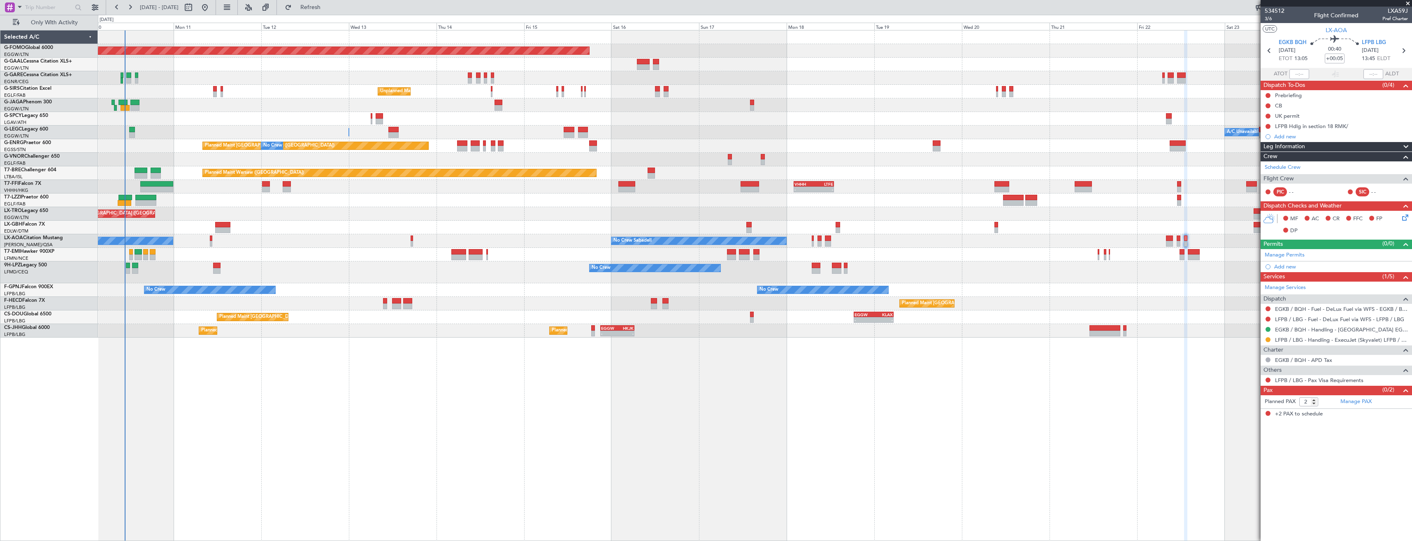
click at [628, 191] on div "Planned Maint Windsor Locks ([PERSON_NAME] Intl) Planned [GEOGRAPHIC_DATA] No C…" at bounding box center [755, 183] width 1314 height 307
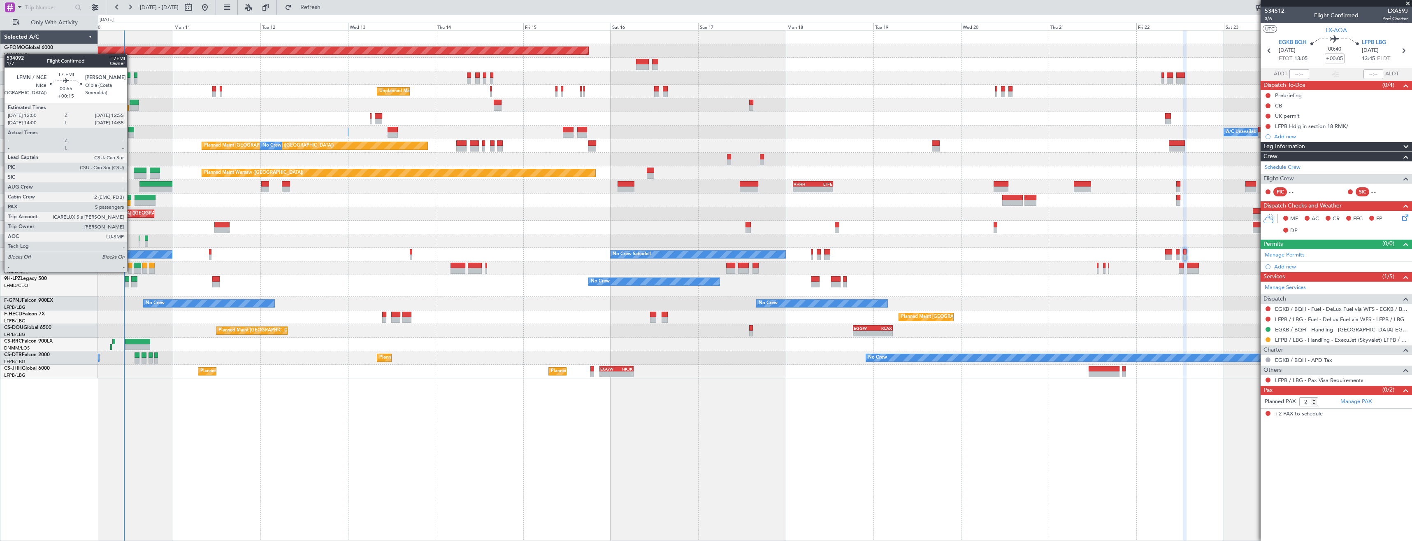
click at [131, 271] on div at bounding box center [130, 271] width 4 height 6
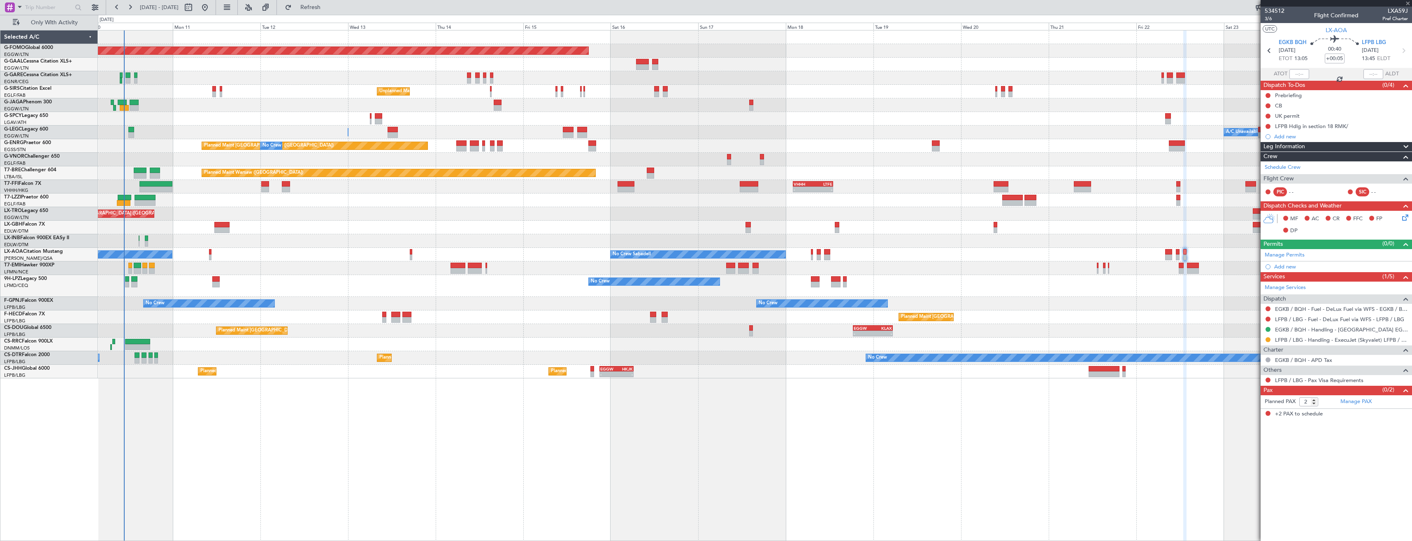
type input "+00:15"
type input "5"
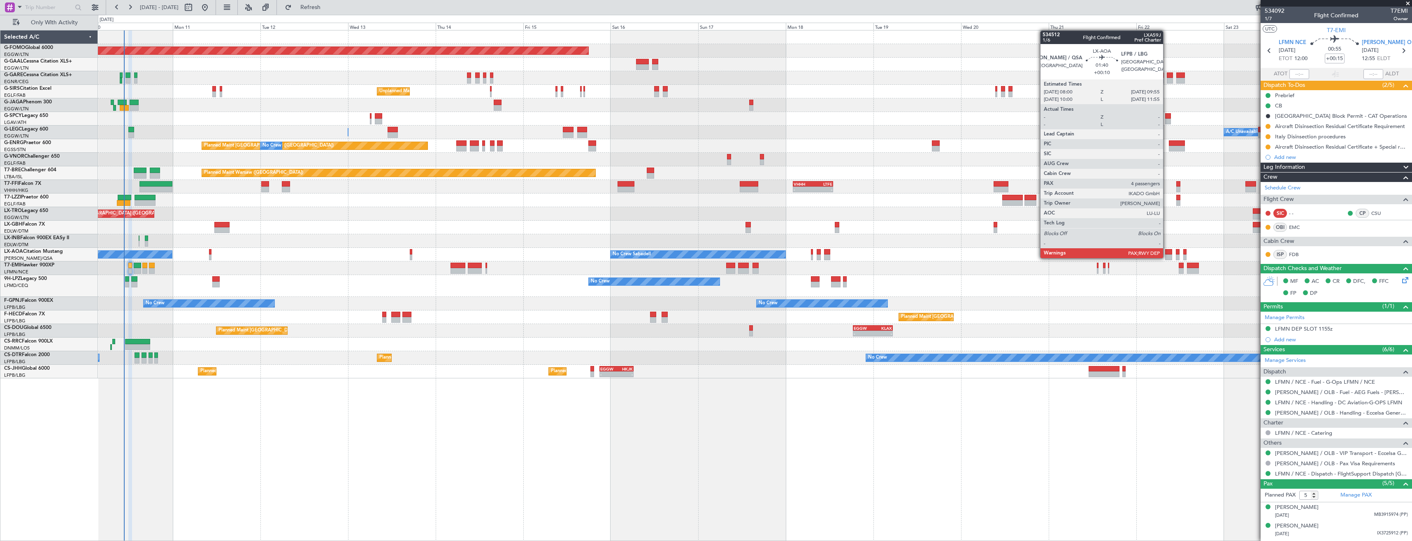
click at [628, 257] on div at bounding box center [1168, 257] width 7 height 6
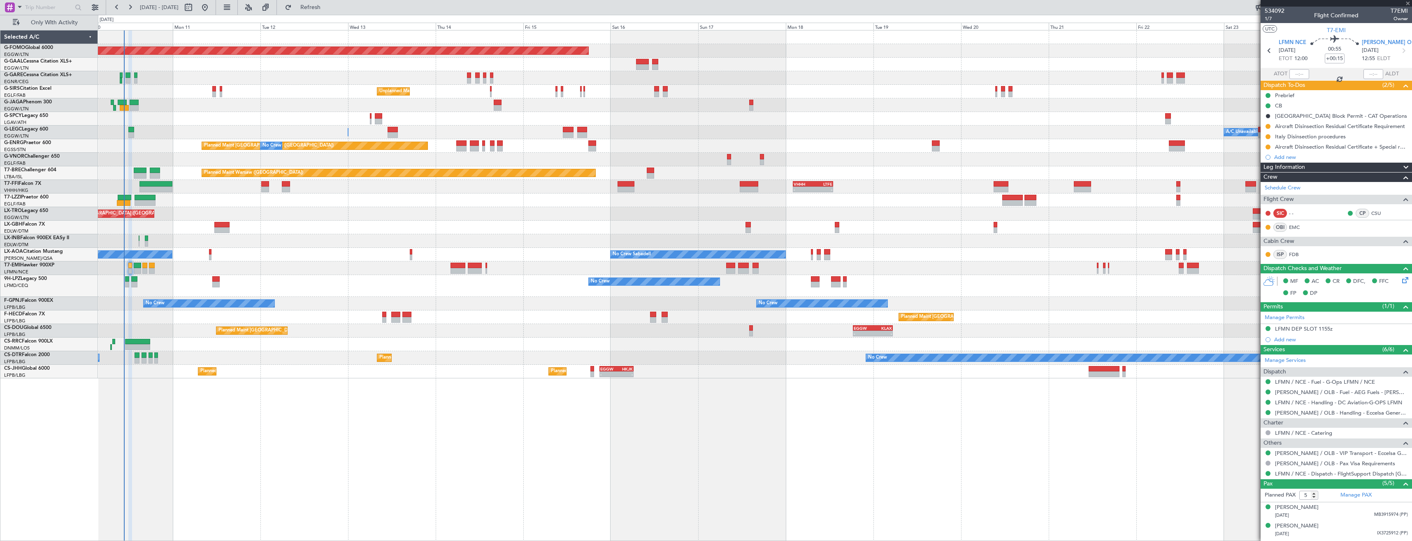
type input "+00:10"
type input "4"
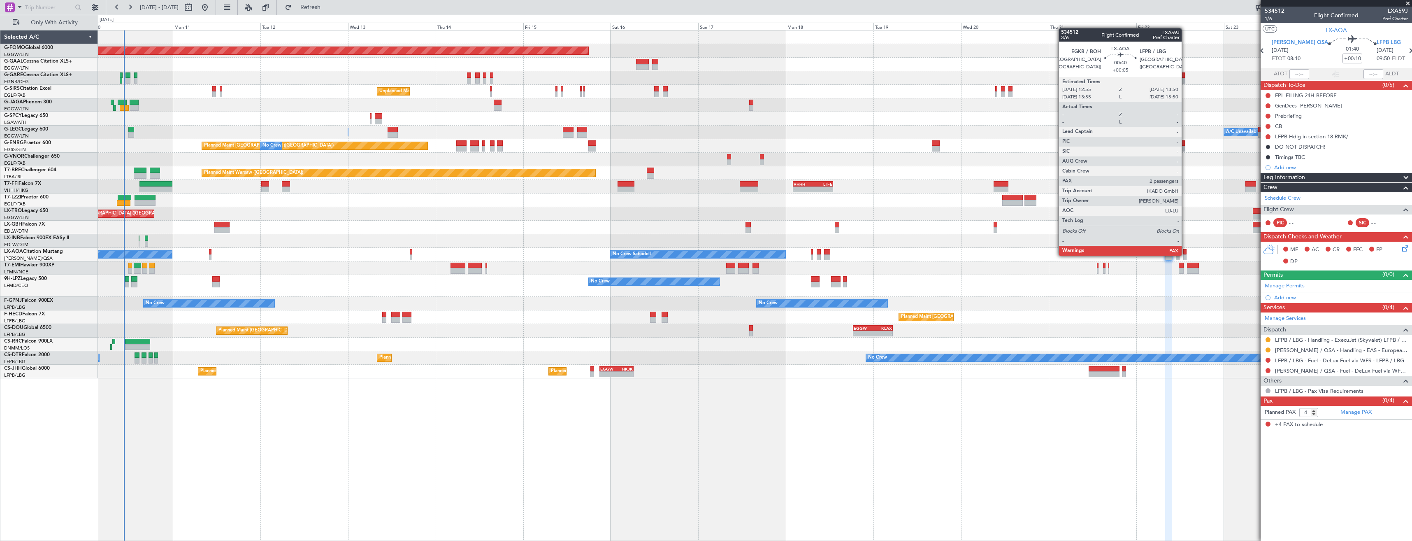
click at [628, 255] on div at bounding box center [1185, 257] width 4 height 6
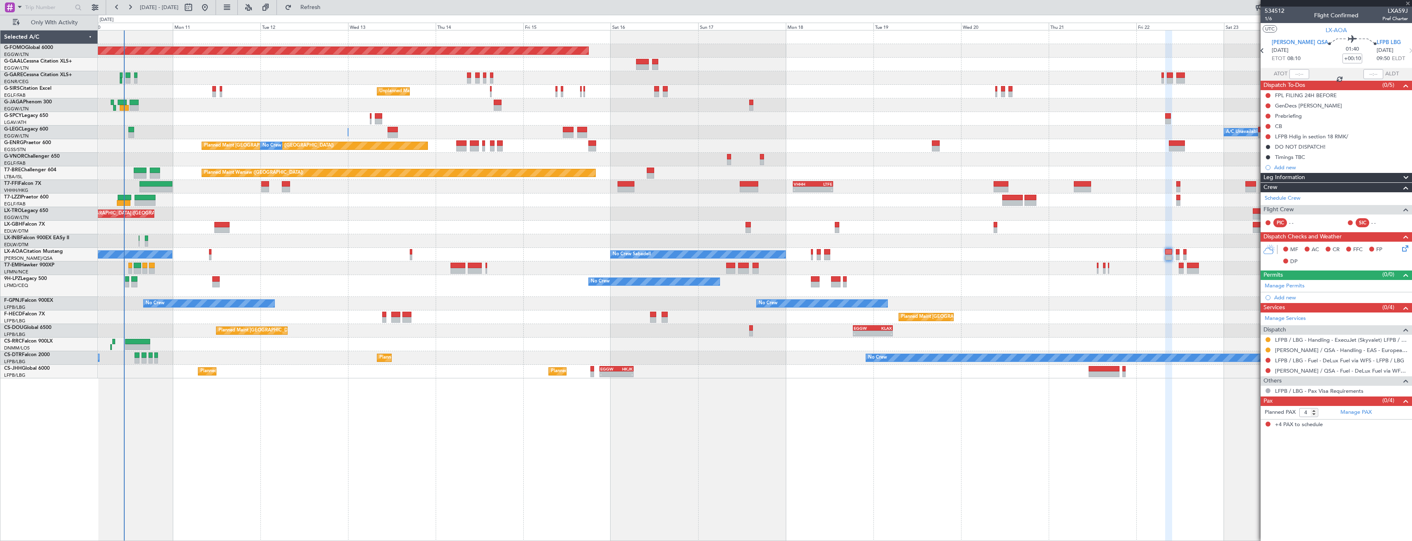
type input "+00:05"
type input "2"
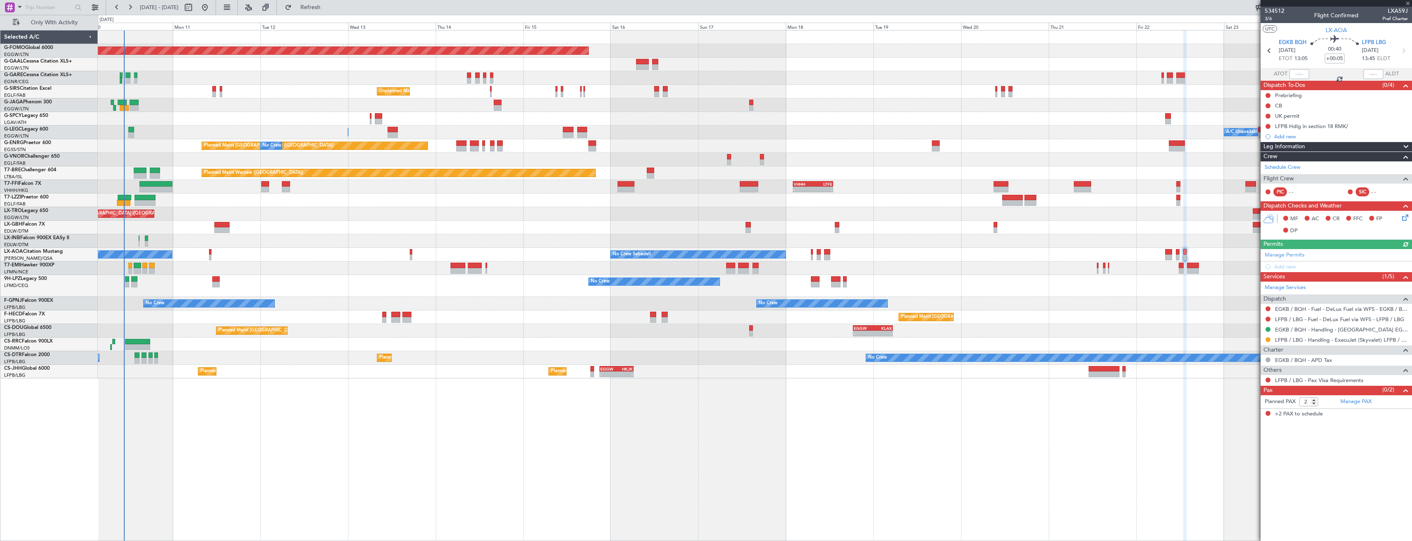
click at [628, 303] on div at bounding box center [1268, 339] width 7 height 7
click at [628, 303] on button at bounding box center [1268, 339] width 5 height 5
click at [628, 303] on span "Confirmed" at bounding box center [1245, 437] width 26 height 8
click at [628, 52] on icon at bounding box center [1403, 50] width 11 height 11
type input "+00:15"
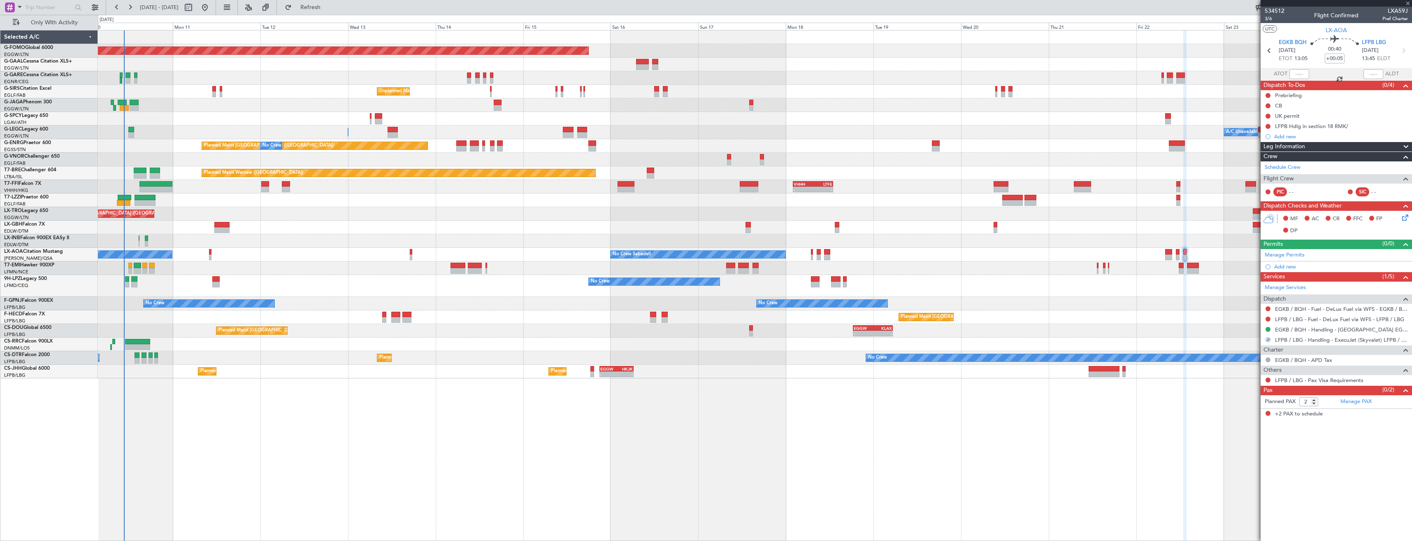
type input "1"
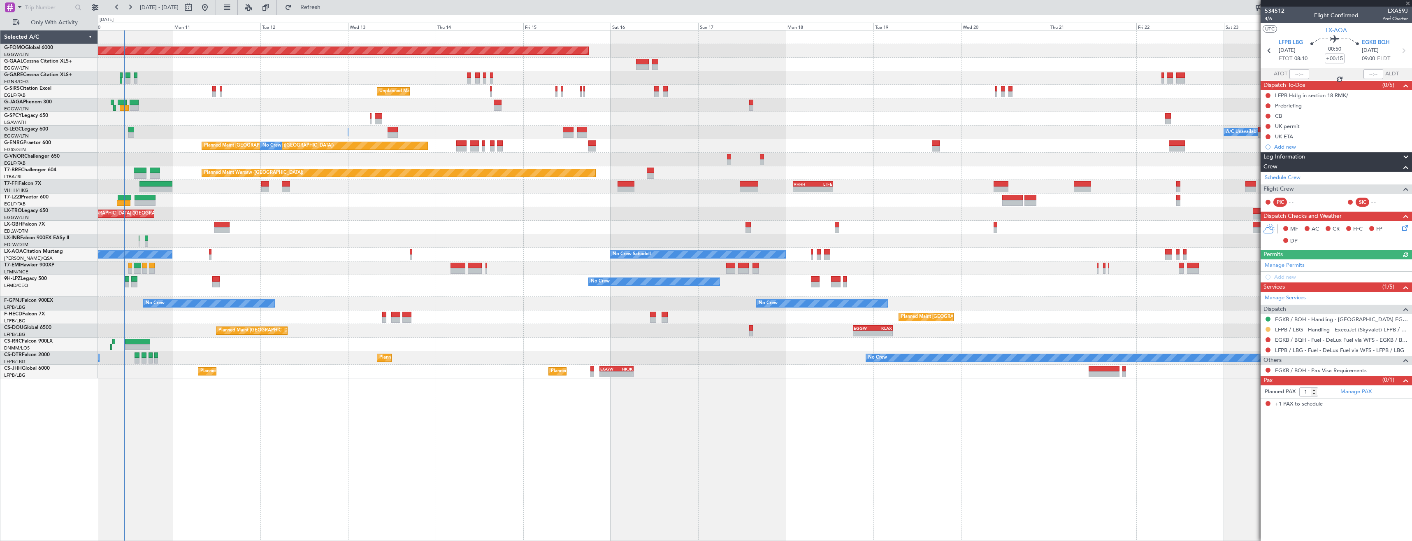
click at [628, 303] on button at bounding box center [1268, 329] width 5 height 5
click at [628, 303] on span "Confirmed" at bounding box center [1245, 427] width 26 height 8
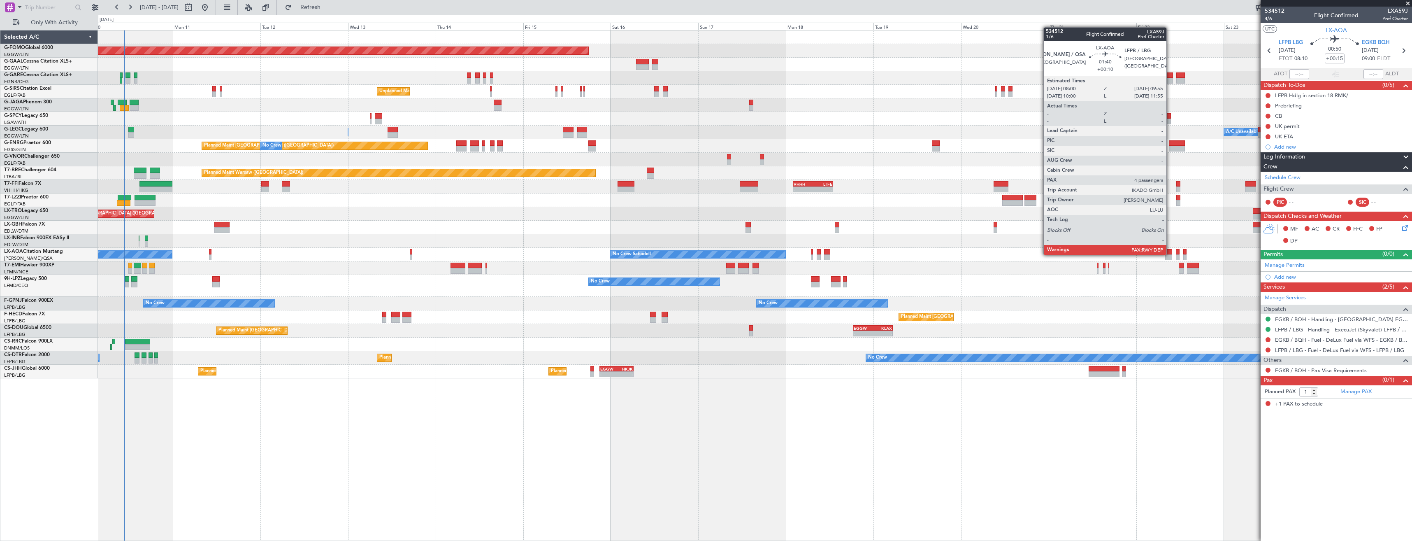
click at [628, 254] on div at bounding box center [1168, 252] width 7 height 6
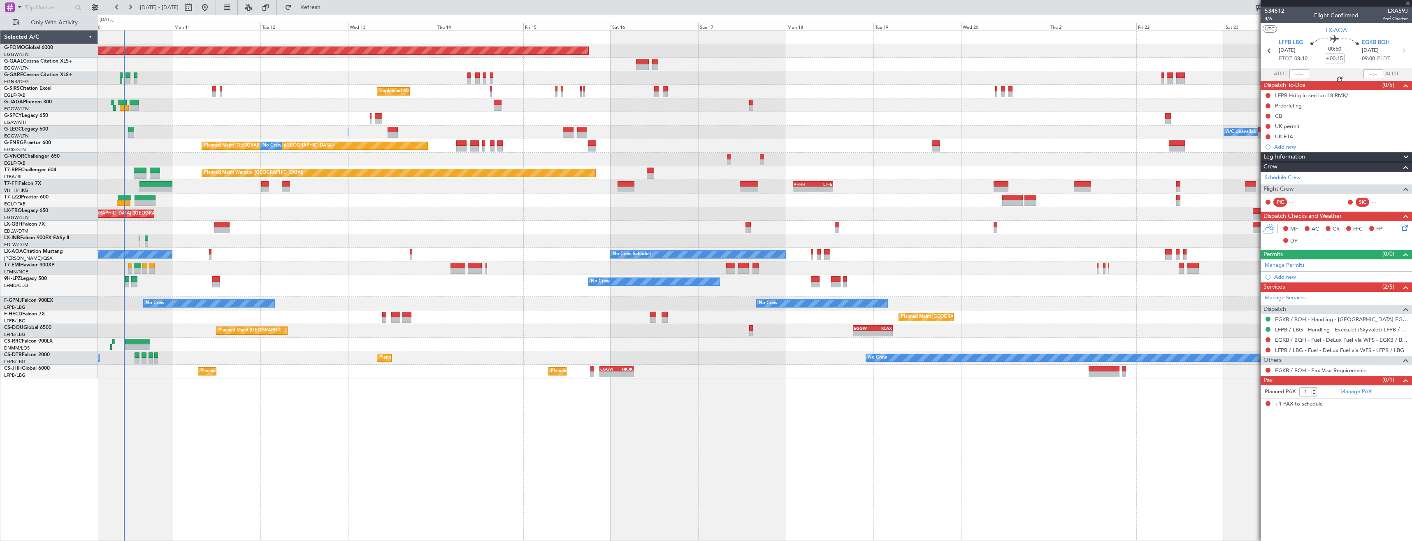
type input "+00:10"
type input "4"
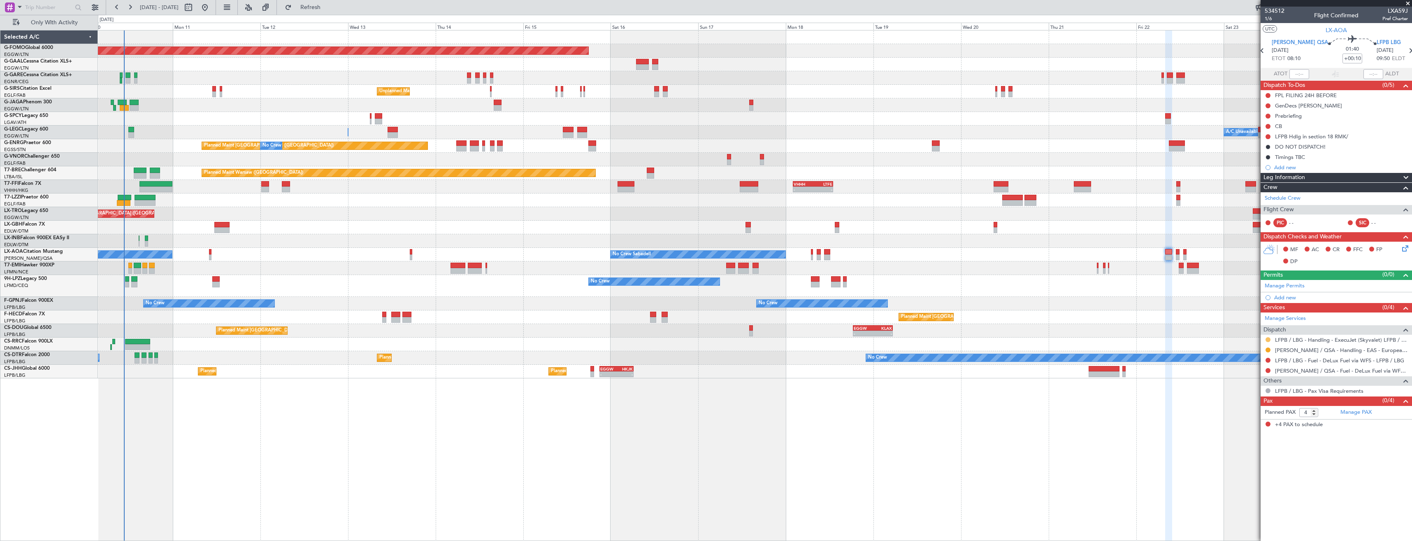
click at [628, 303] on button at bounding box center [1268, 339] width 5 height 5
click at [628, 303] on span "Confirmed" at bounding box center [1245, 437] width 26 height 8
click at [628, 51] on icon at bounding box center [1410, 50] width 11 height 11
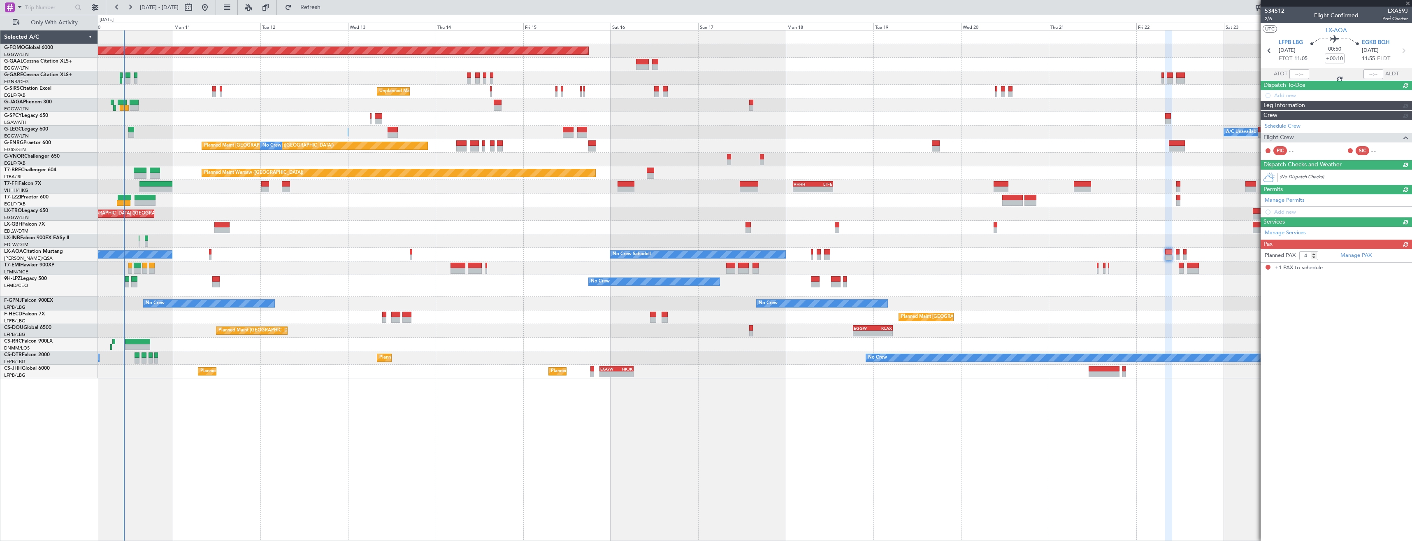
type input "+00:15"
type input "1"
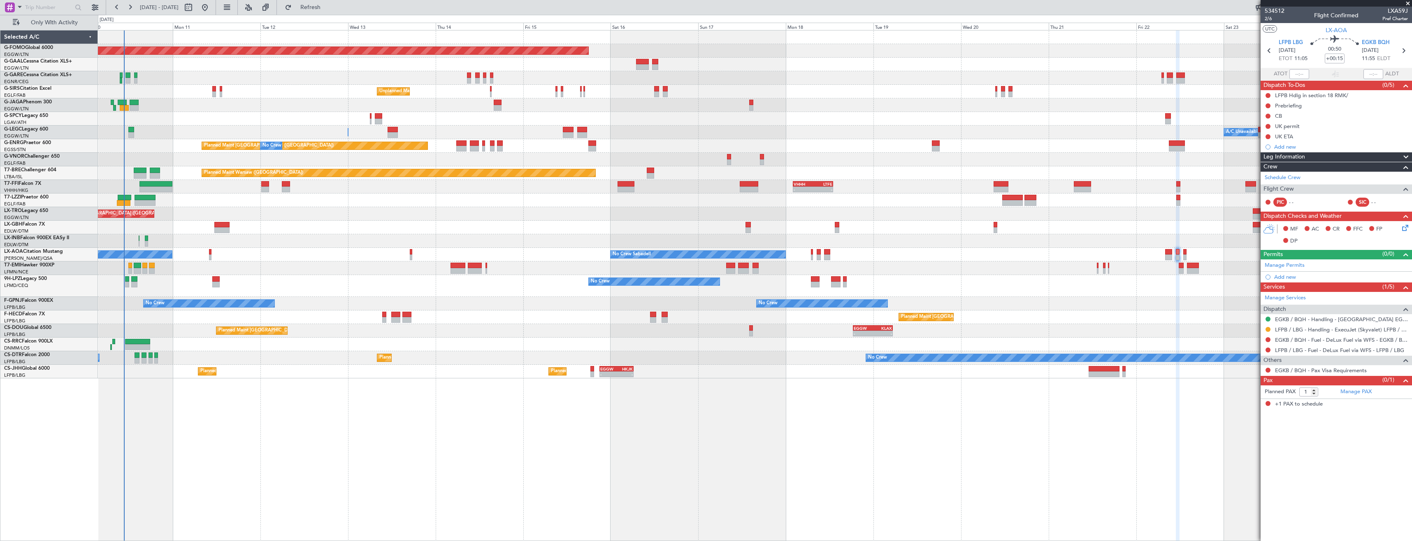
click at [628, 303] on div at bounding box center [1268, 329] width 7 height 7
click at [628, 303] on button at bounding box center [1268, 329] width 5 height 5
click at [628, 303] on span "Confirmed" at bounding box center [1245, 427] width 26 height 8
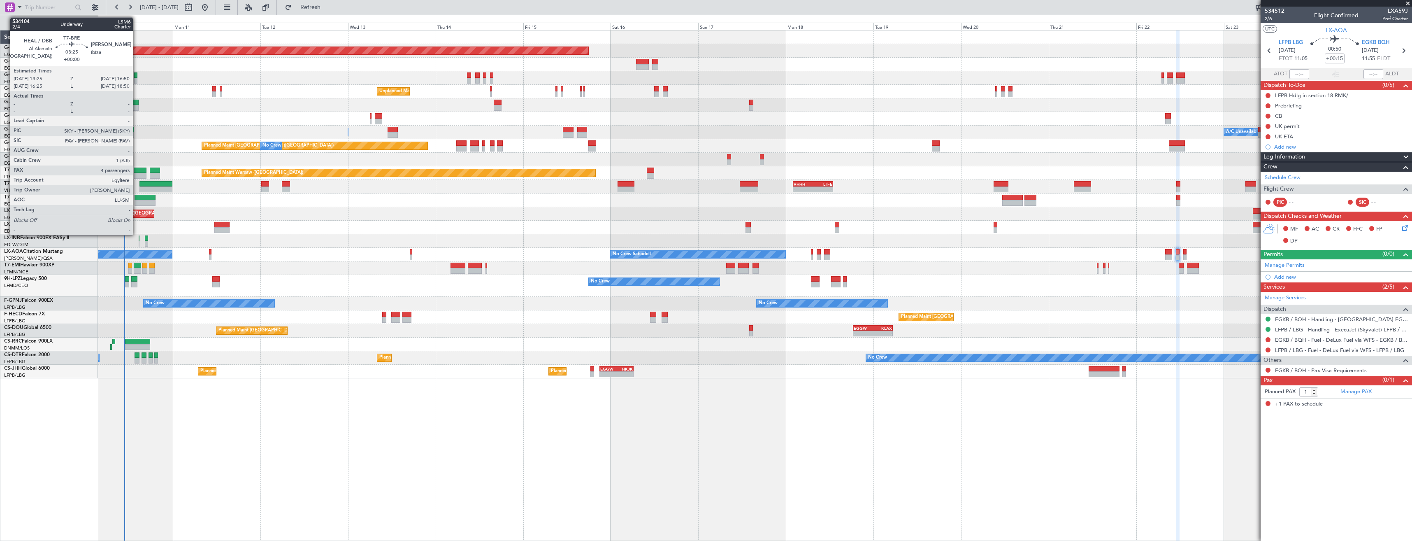
click at [137, 169] on div at bounding box center [140, 170] width 13 height 6
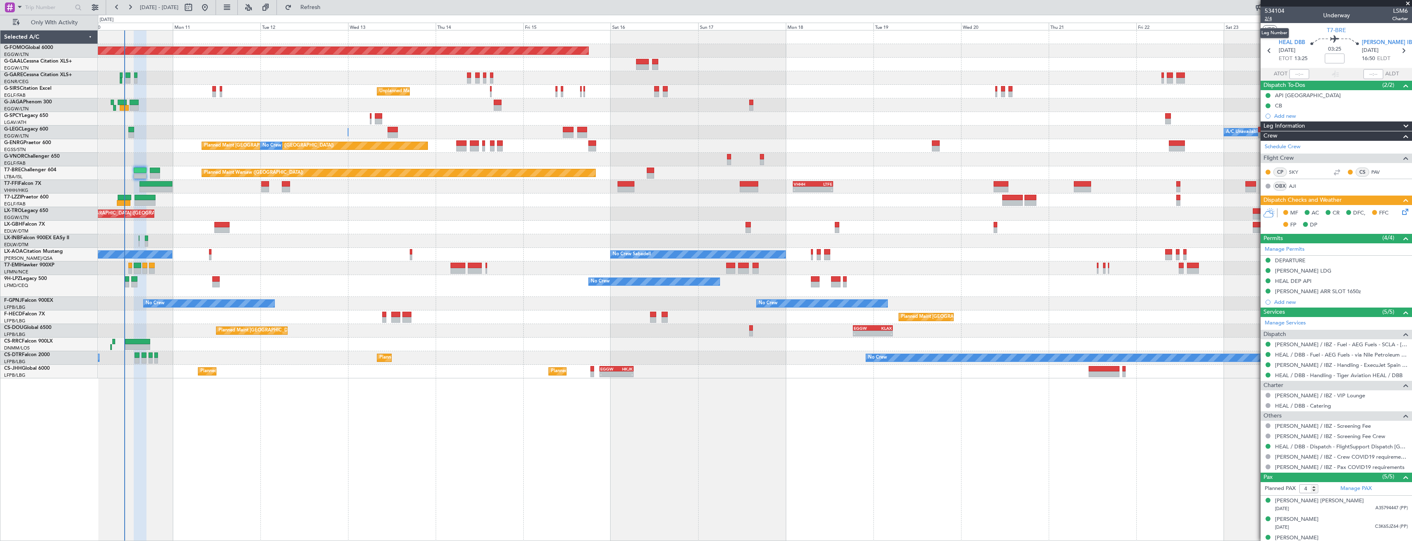
click at [628, 18] on span "2/4" at bounding box center [1275, 18] width 20 height 7
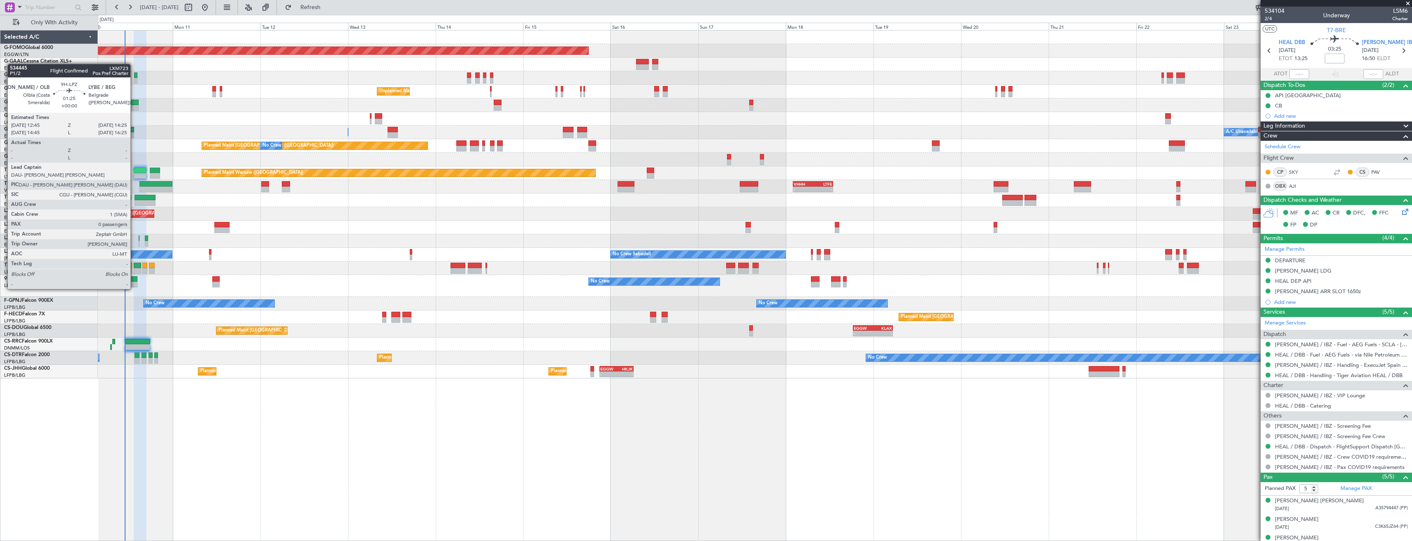
click at [134, 281] on div at bounding box center [134, 279] width 6 height 6
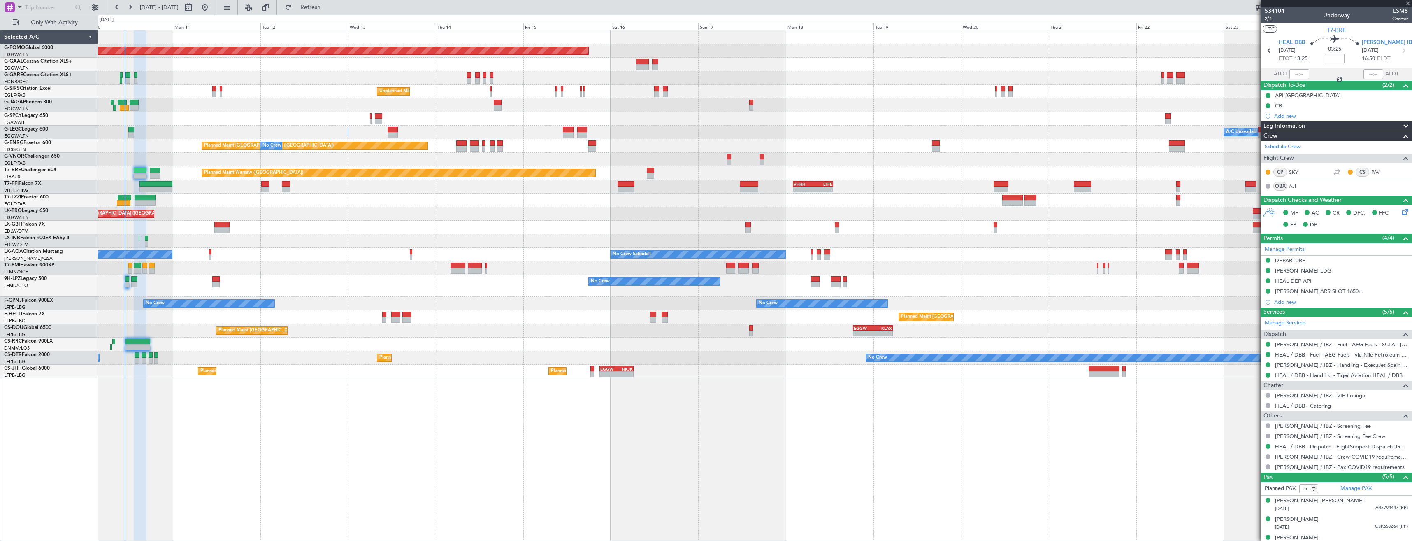
type input "0"
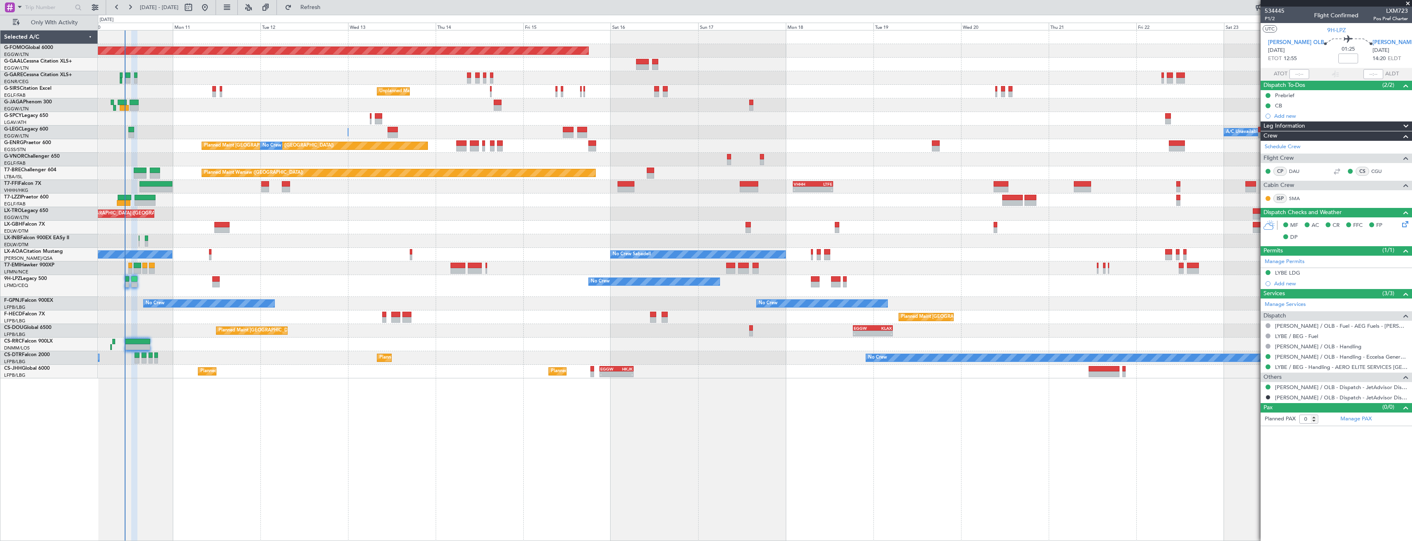
click at [628, 177] on div "Planned Maint Windsor Locks ([PERSON_NAME] Intl) Planned [GEOGRAPHIC_DATA] No C…" at bounding box center [755, 204] width 1314 height 348
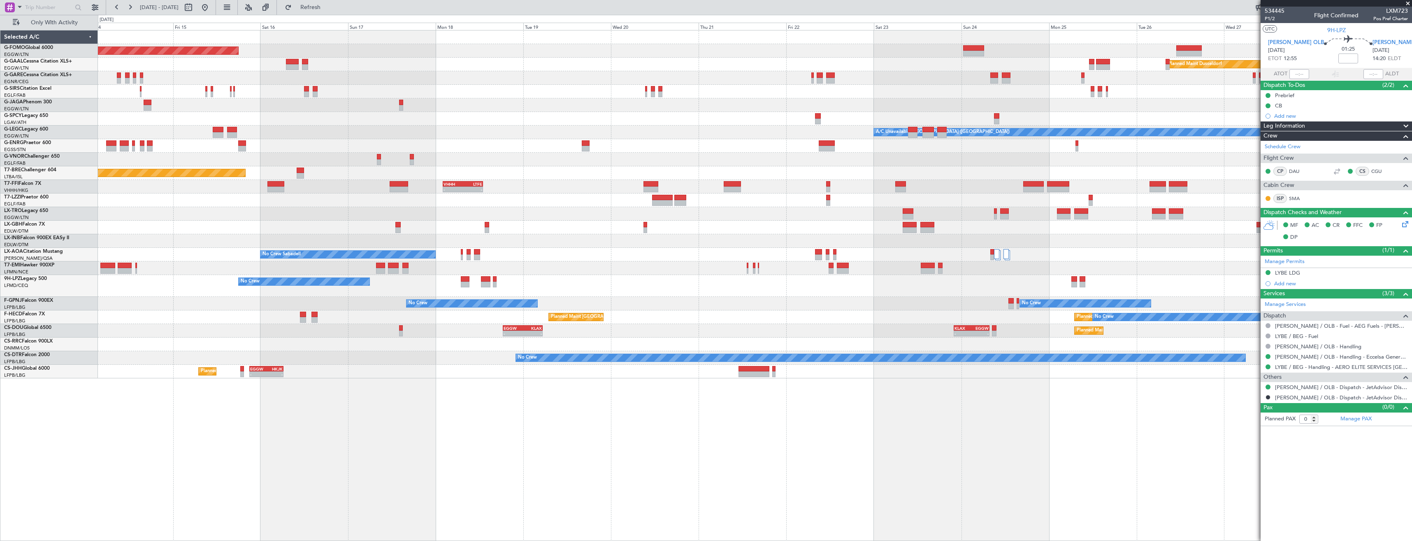
click at [628, 184] on div "Planned Maint Windsor Locks ([PERSON_NAME] Intl) Planned [GEOGRAPHIC_DATA] Unpl…" at bounding box center [755, 204] width 1314 height 348
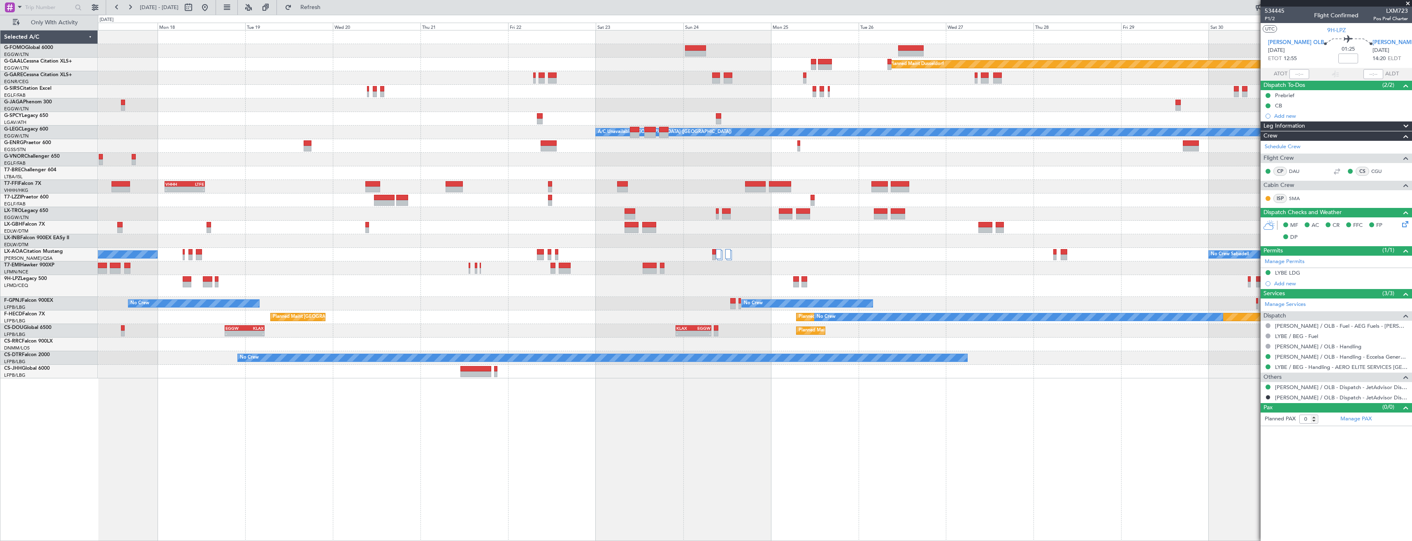
click at [628, 184] on div "Planned Maint Windsor Locks ([PERSON_NAME] Intl) Planned [GEOGRAPHIC_DATA] Unpl…" at bounding box center [755, 204] width 1314 height 348
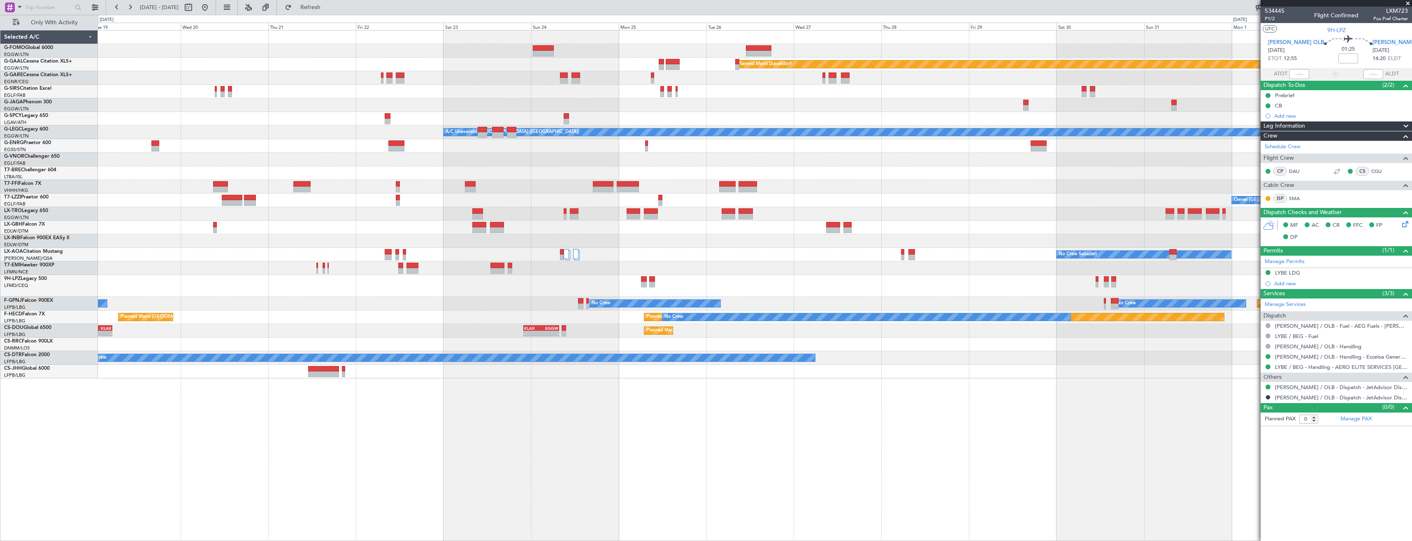
click at [628, 209] on div "Planned Maint Windsor Locks ([PERSON_NAME] Intl) Planned [GEOGRAPHIC_DATA] Plan…" at bounding box center [755, 204] width 1314 height 348
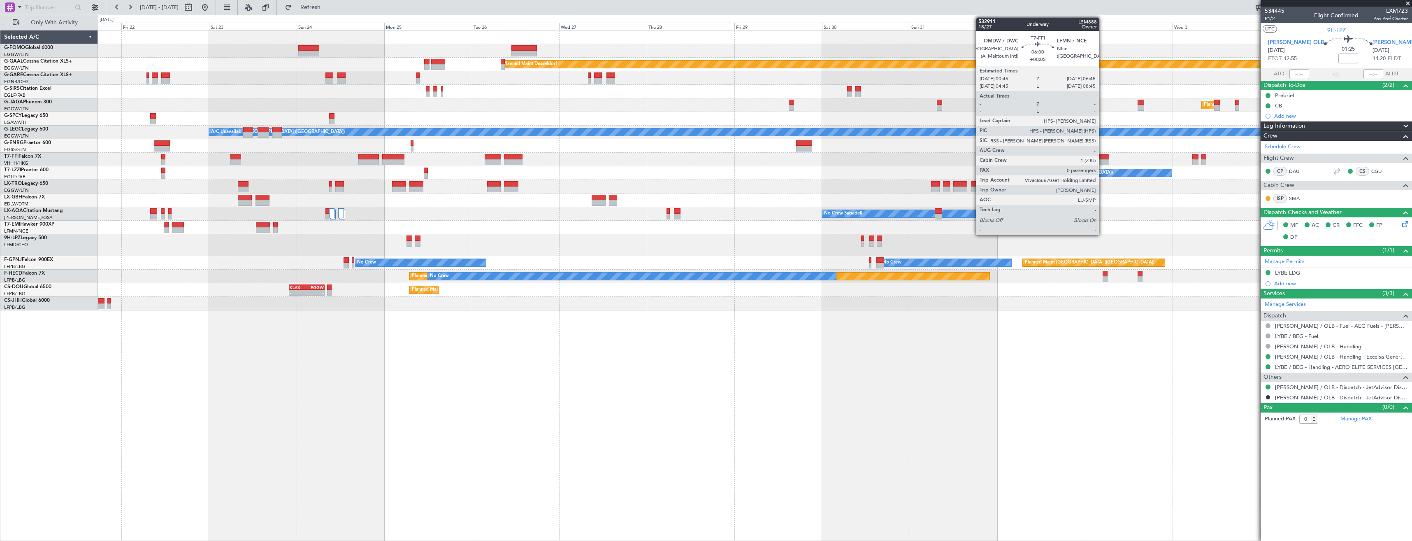
click at [628, 160] on div at bounding box center [1099, 162] width 22 height 6
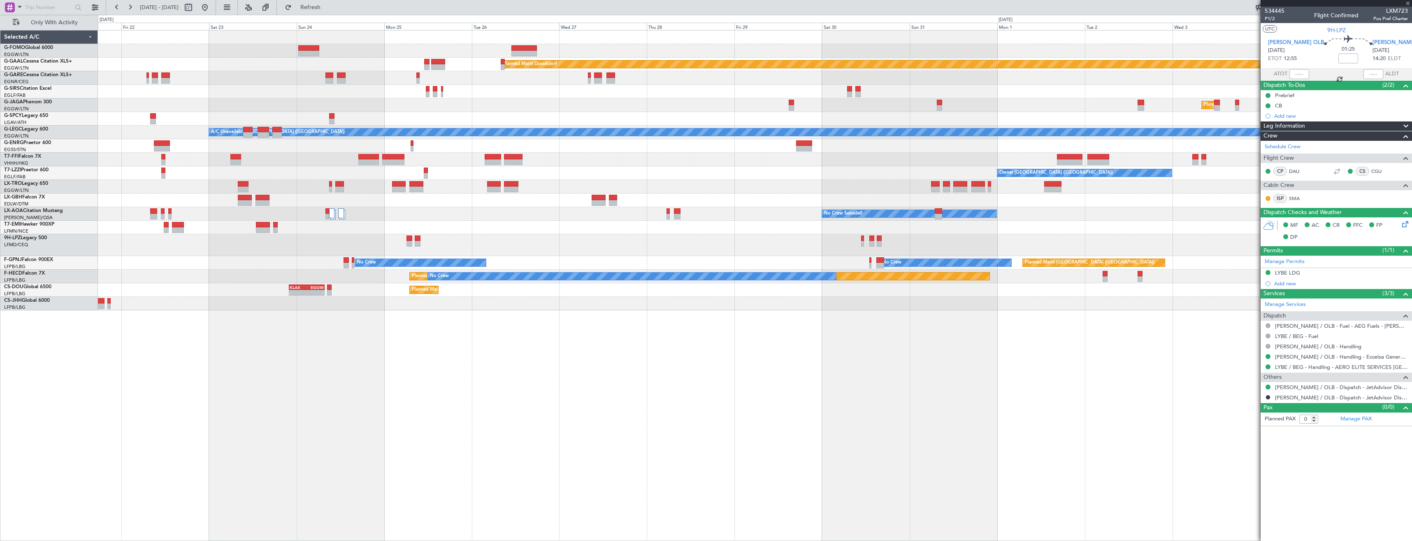
type input "+00:05"
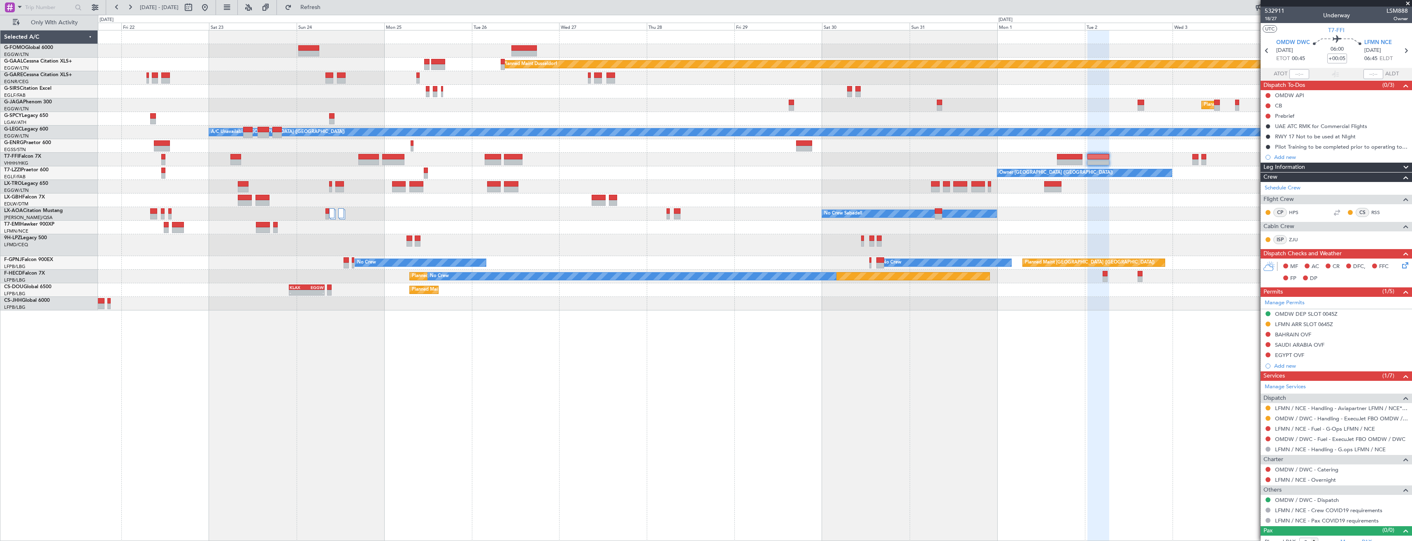
click at [628, 183] on div at bounding box center [755, 187] width 1314 height 14
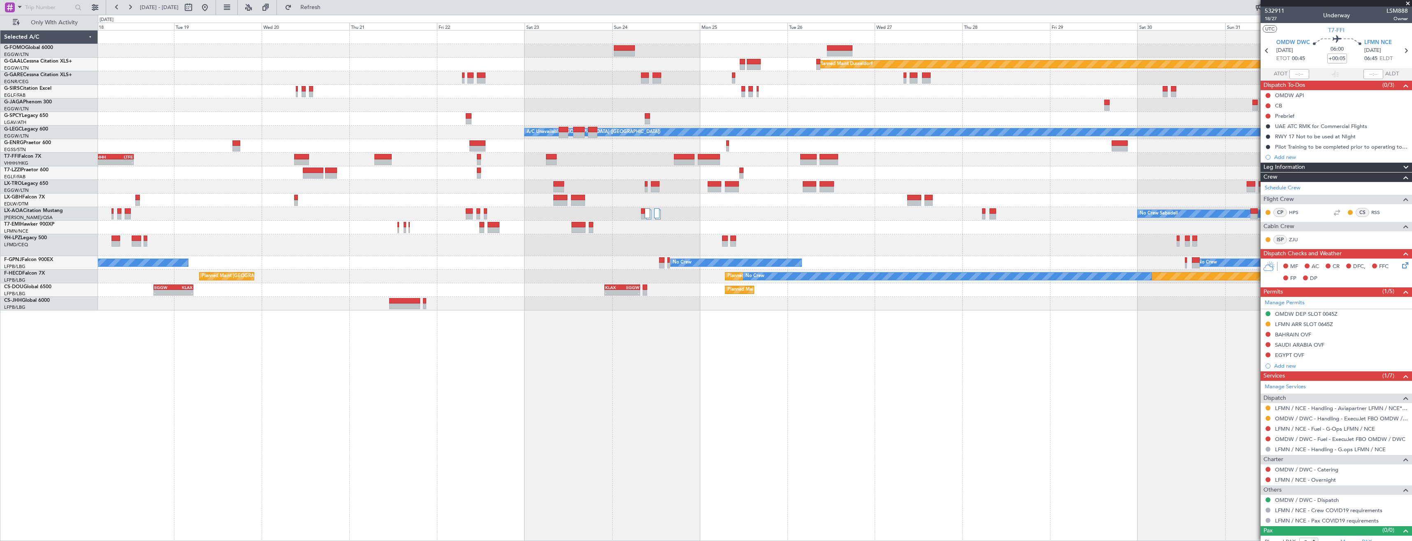
click at [628, 197] on div "Planned Maint Windsor Locks ([PERSON_NAME] Intl) Planned [GEOGRAPHIC_DATA] Plan…" at bounding box center [755, 170] width 1314 height 280
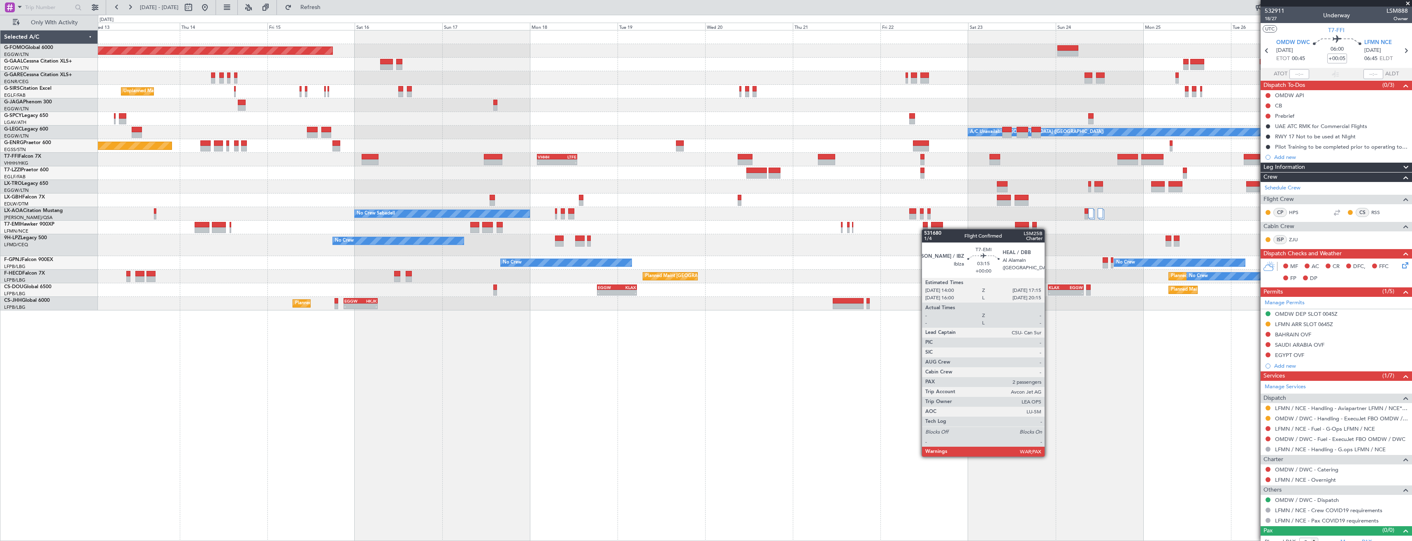
click at [628, 232] on div "Planned Maint Windsor Locks ([PERSON_NAME] Intl) Planned [GEOGRAPHIC_DATA] Unpl…" at bounding box center [755, 170] width 1314 height 280
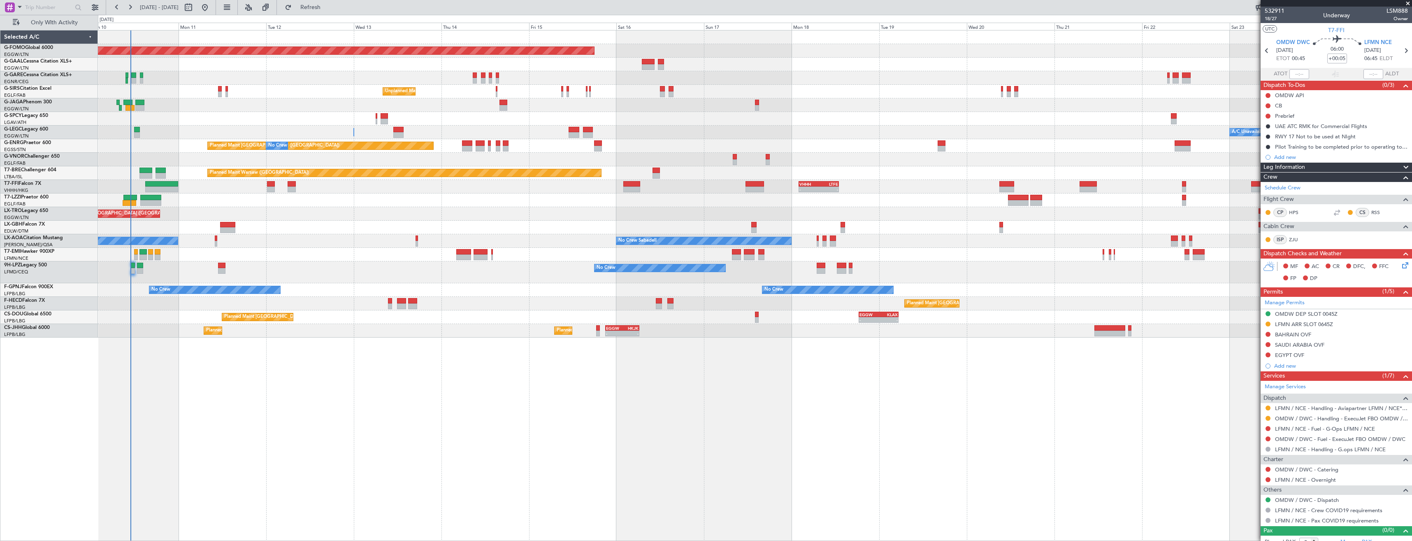
click at [628, 225] on div "Planned Maint Windsor Locks ([PERSON_NAME] Intl) Planned [GEOGRAPHIC_DATA] No C…" at bounding box center [755, 183] width 1314 height 307
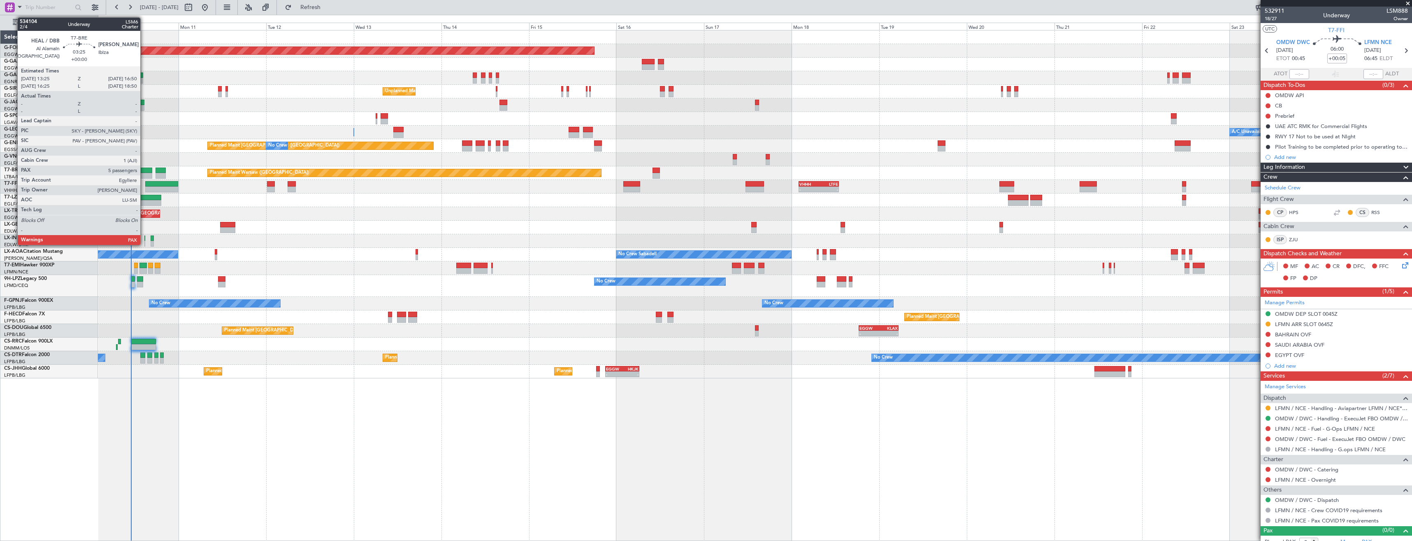
click at [144, 173] on div at bounding box center [145, 176] width 13 height 6
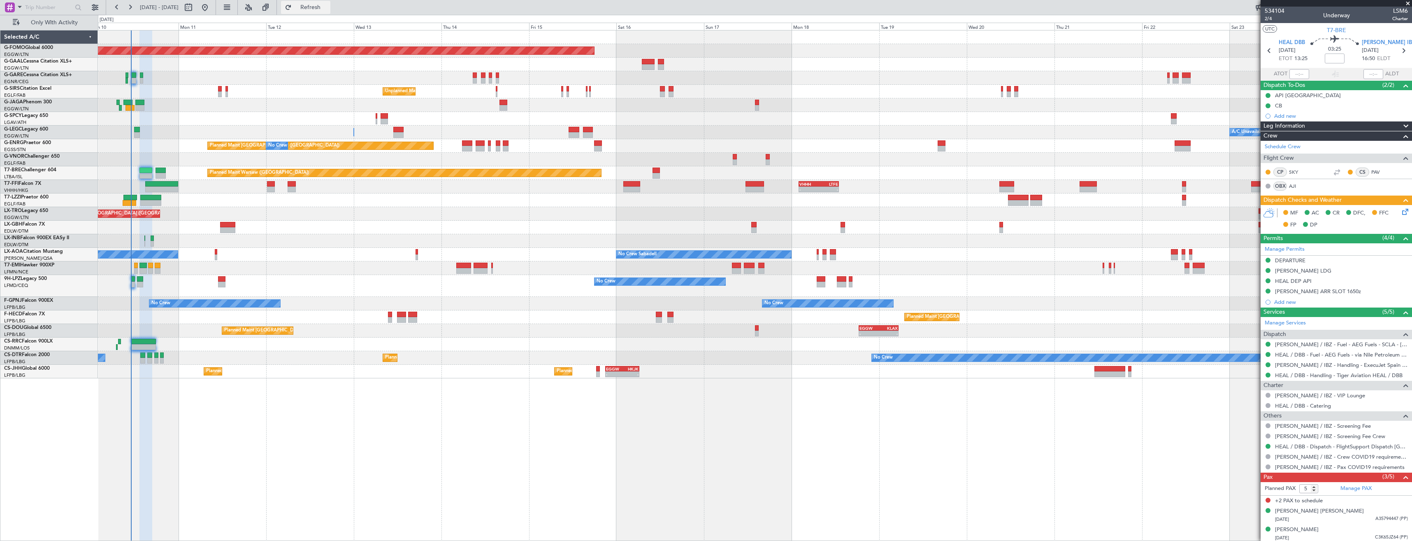
click at [328, 10] on span "Refresh" at bounding box center [310, 8] width 35 height 6
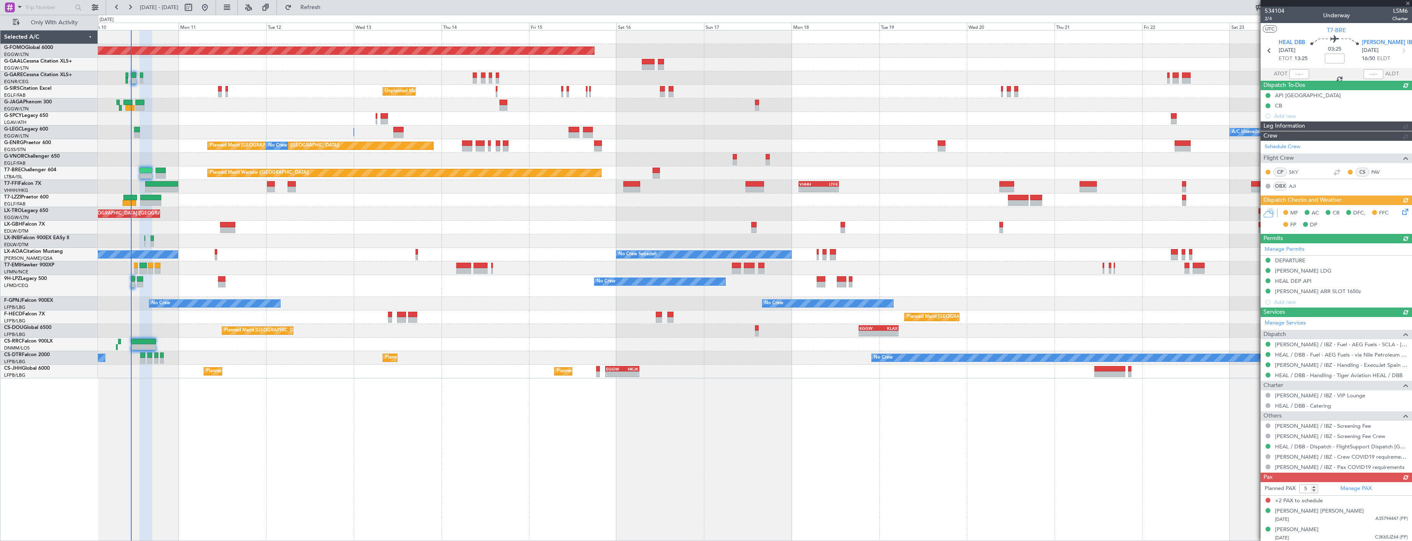
type input "3"
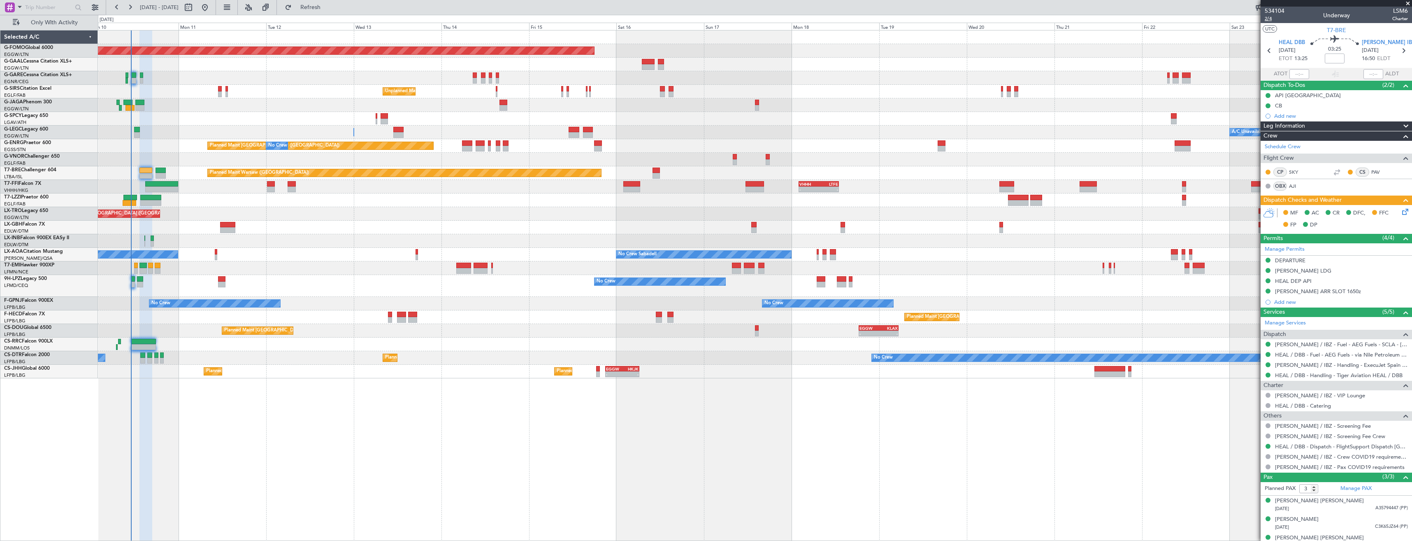
click at [628, 17] on span "2/4" at bounding box center [1275, 18] width 20 height 7
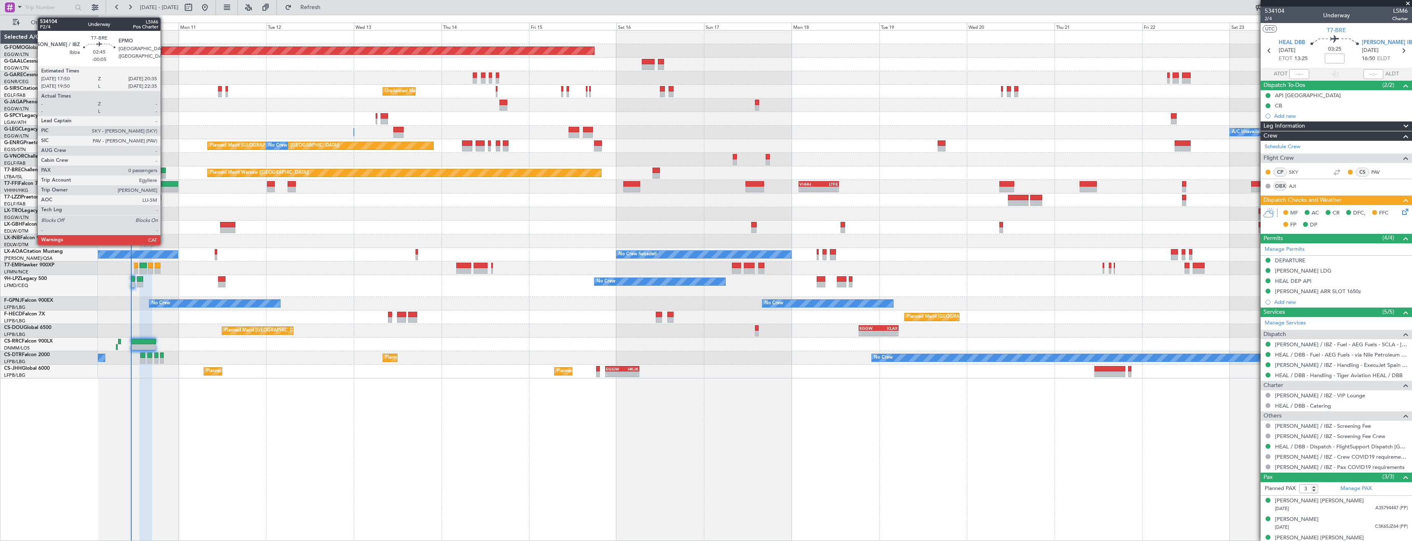
click at [164, 173] on div at bounding box center [161, 176] width 10 height 6
type input "-00:05"
type input "0"
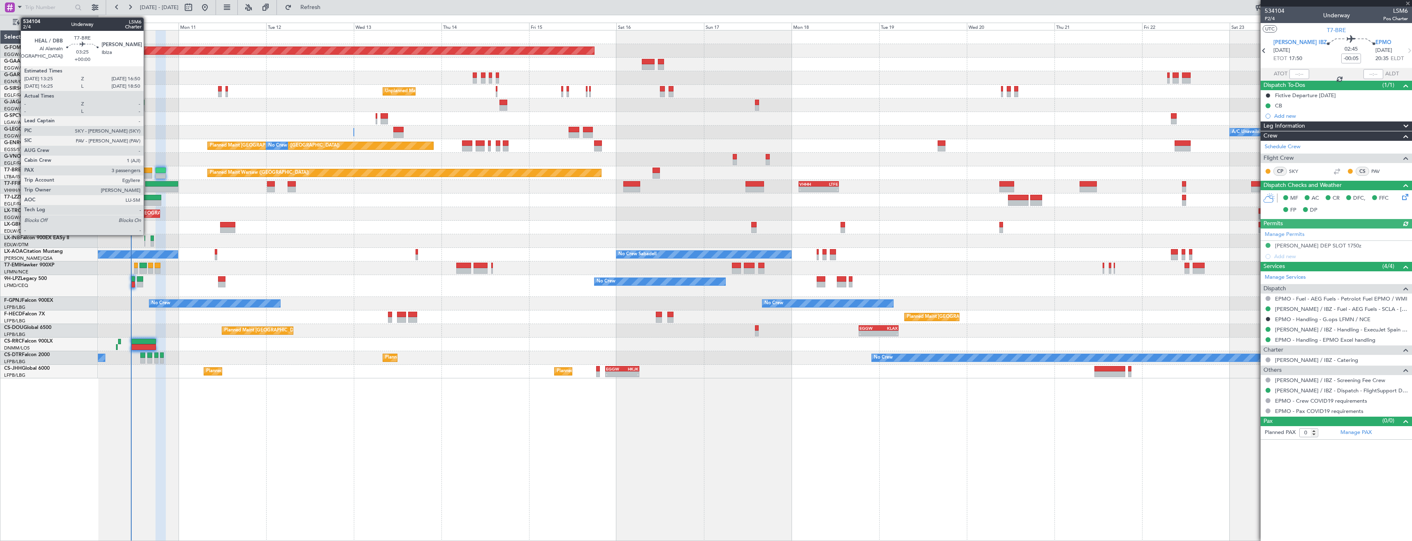
click at [147, 174] on div at bounding box center [145, 176] width 13 height 6
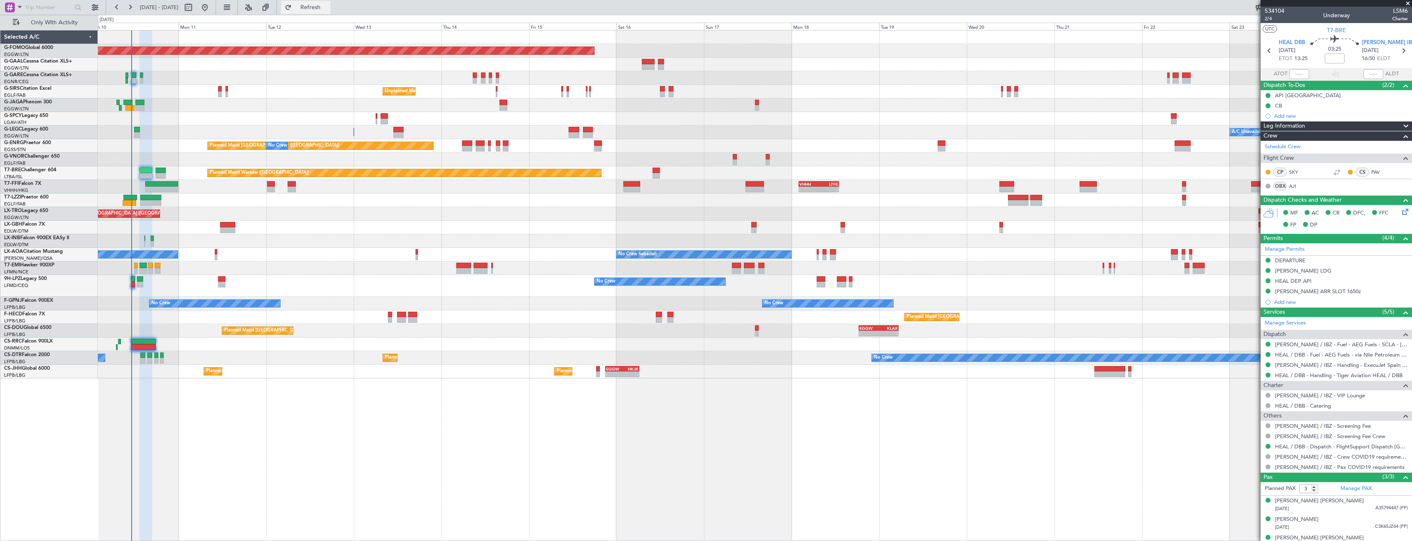
click at [326, 8] on span "Refresh" at bounding box center [310, 8] width 35 height 6
type input "2"
click at [628, 17] on span "2/4" at bounding box center [1275, 18] width 20 height 7
click at [628, 212] on icon at bounding box center [1404, 210] width 7 height 7
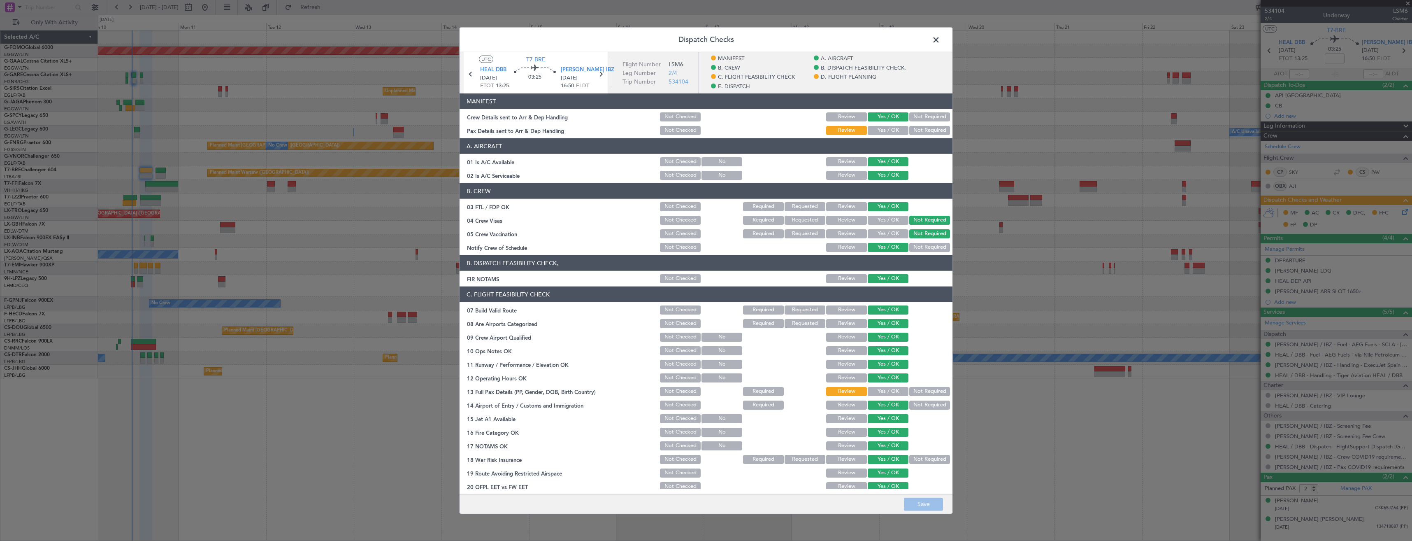
drag, startPoint x: 868, startPoint y: 128, endPoint x: 926, endPoint y: 380, distance: 258.7
click at [628, 128] on button "Yes / OK" at bounding box center [888, 130] width 41 height 9
click at [628, 303] on button "Save" at bounding box center [923, 503] width 39 height 13
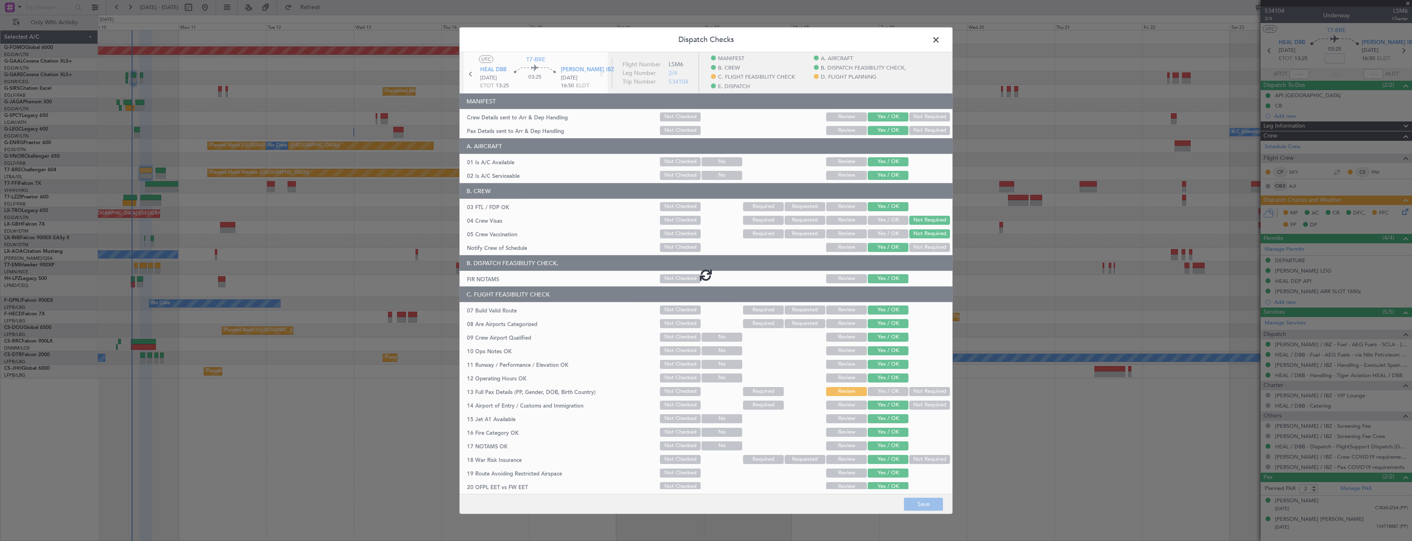
click at [628, 40] on span at bounding box center [940, 42] width 0 height 16
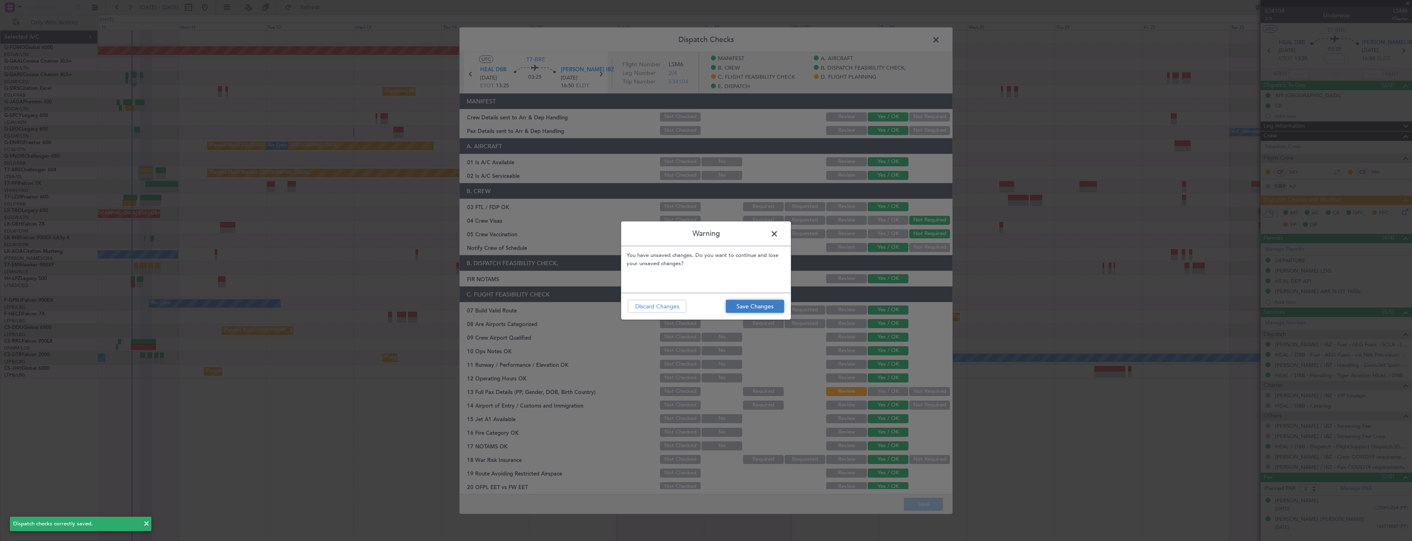
click at [628, 300] on button "Save Changes" at bounding box center [755, 306] width 58 height 13
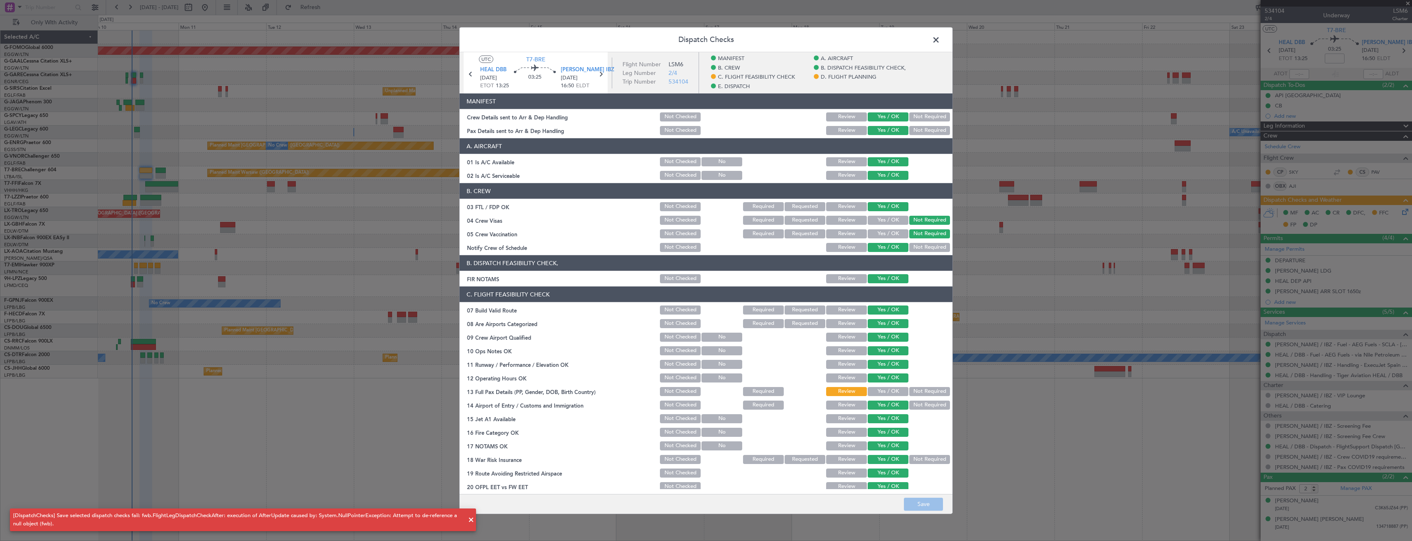
click at [628, 40] on span at bounding box center [940, 42] width 0 height 16
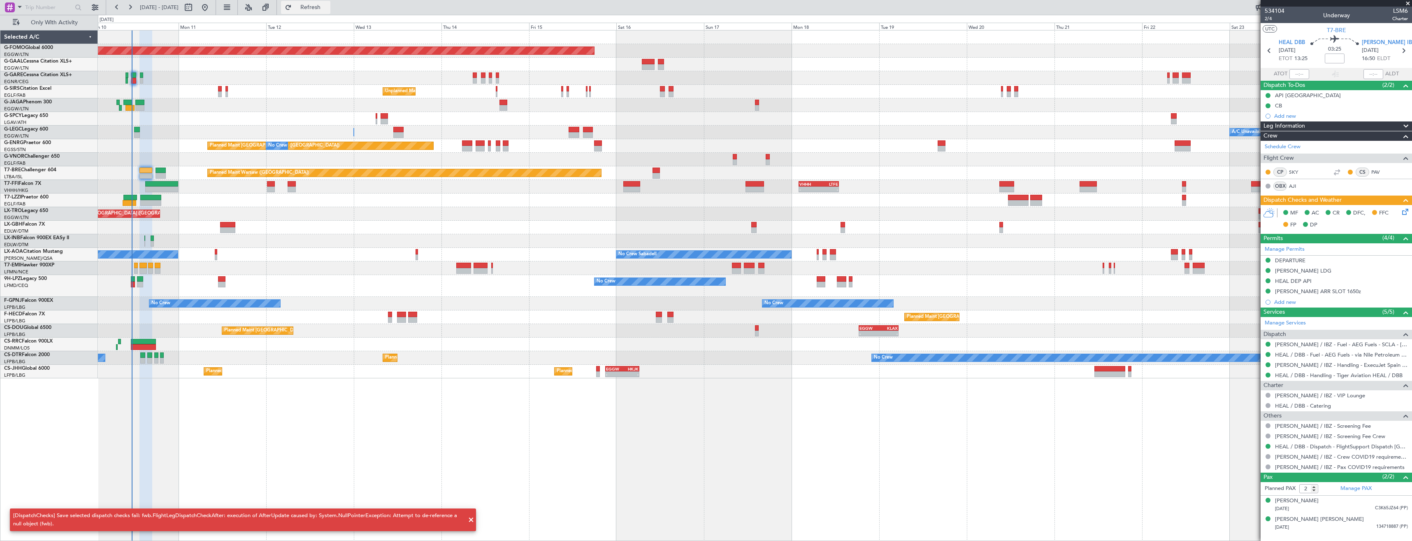
click at [328, 7] on span "Refresh" at bounding box center [310, 8] width 35 height 6
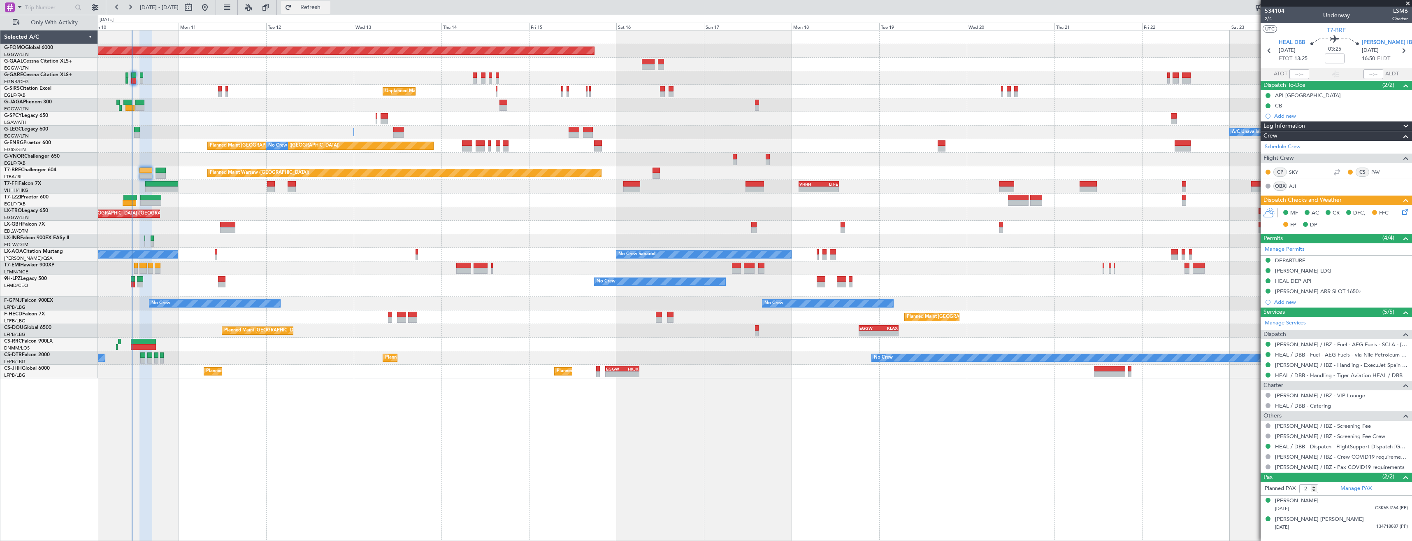
click at [318, 12] on button "Refresh" at bounding box center [305, 7] width 49 height 13
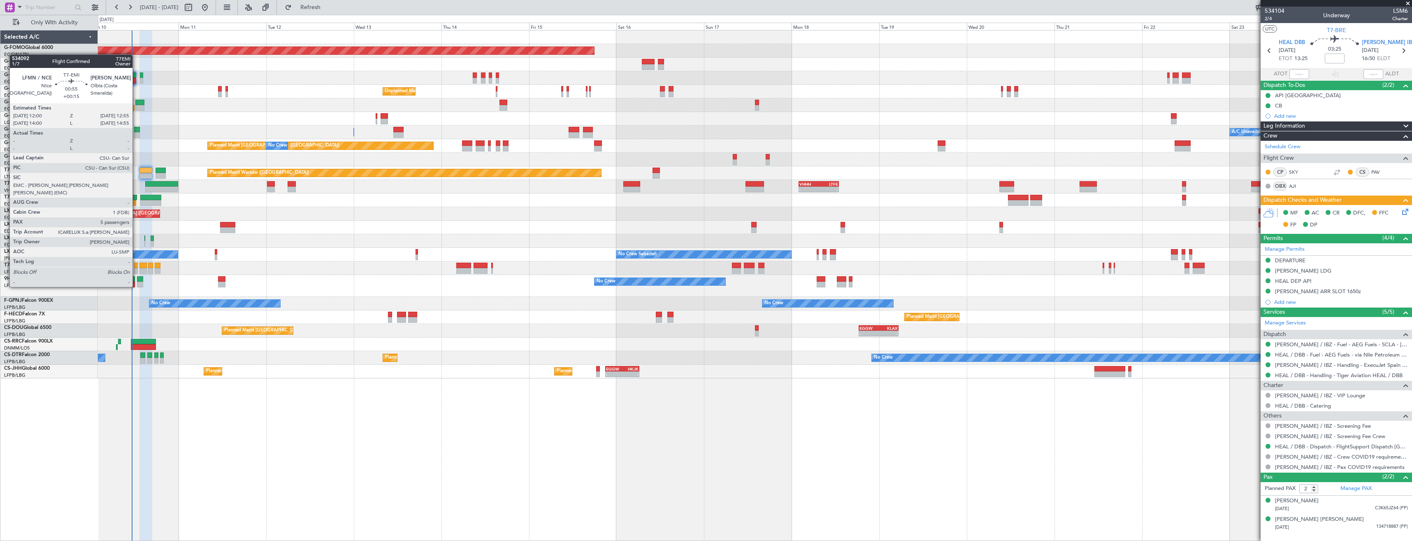
click at [136, 271] on div at bounding box center [136, 271] width 4 height 6
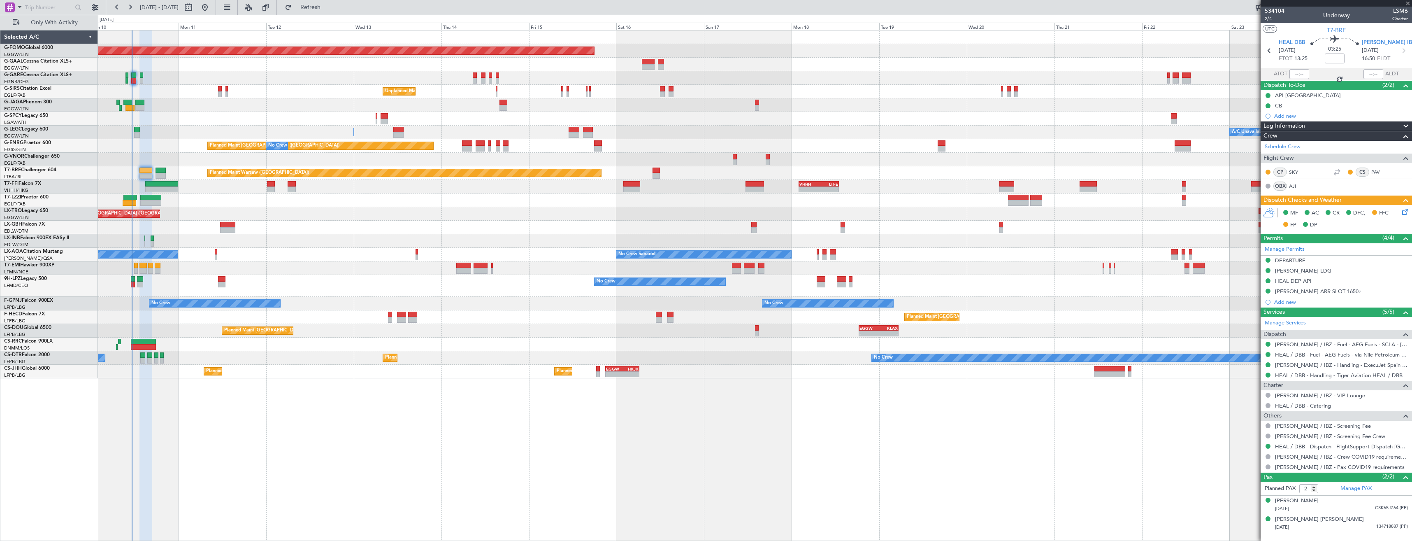
type input "+00:15"
type input "5"
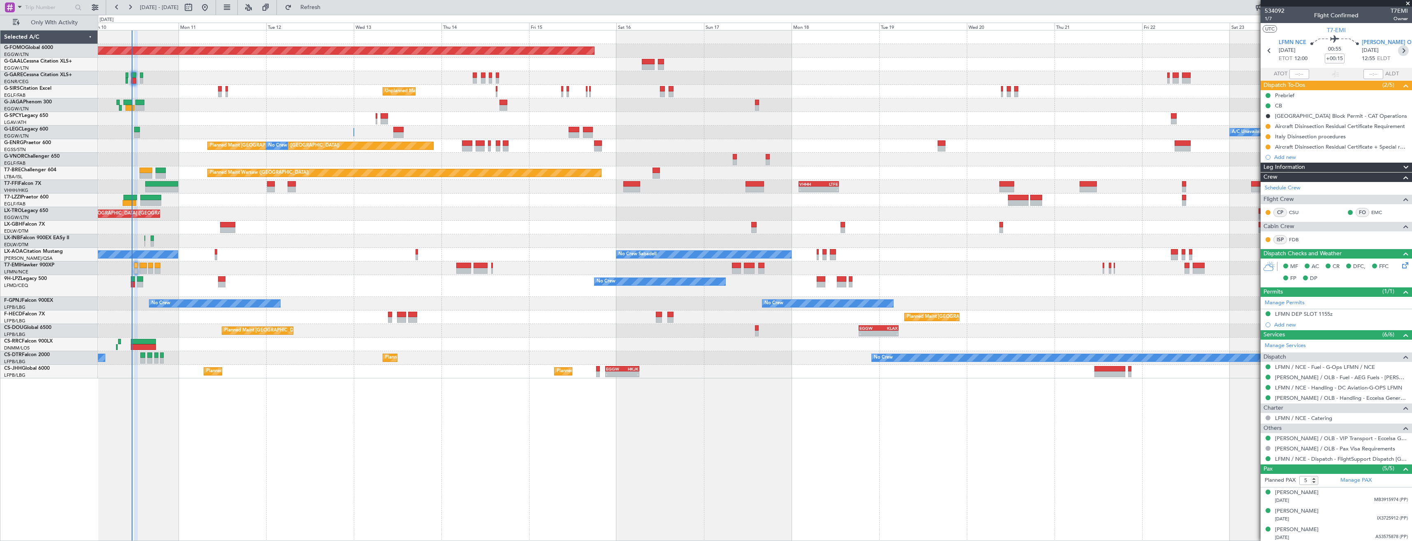
click at [628, 49] on icon at bounding box center [1403, 50] width 11 height 11
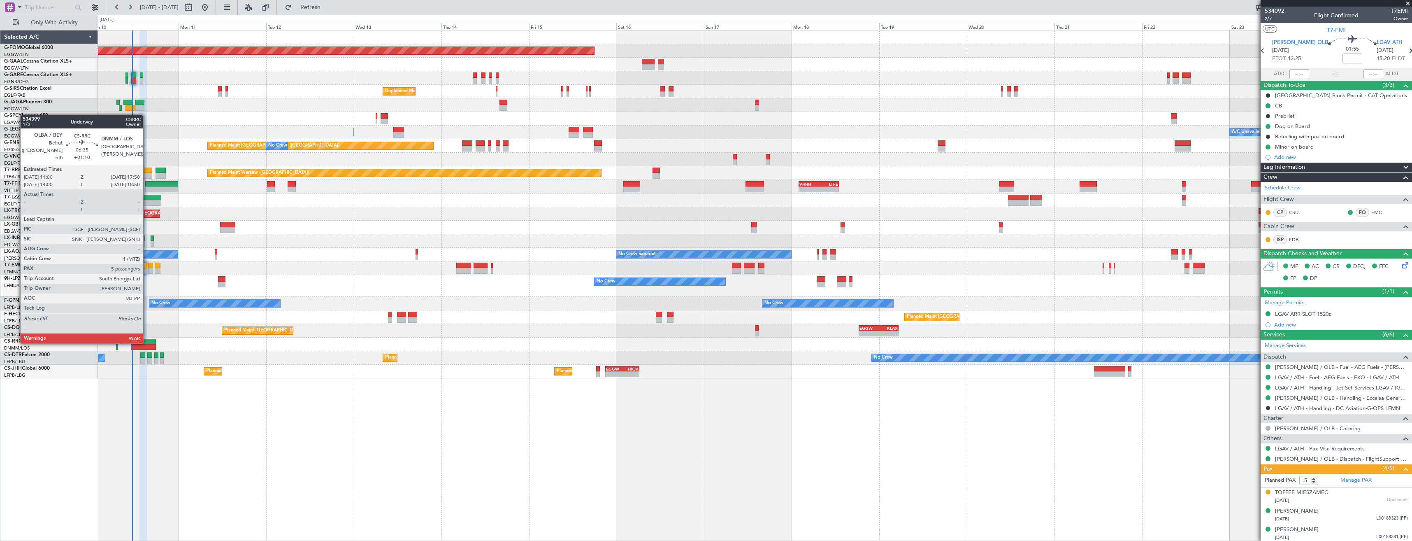
click at [147, 303] on div at bounding box center [143, 342] width 25 height 6
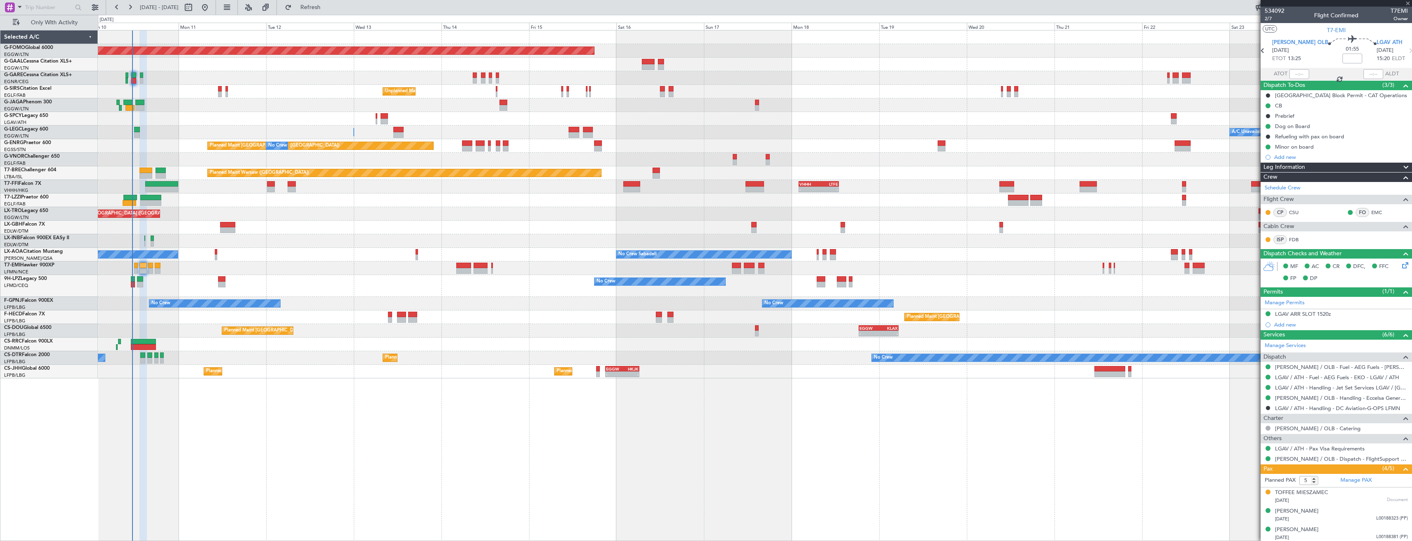
type input "+01:10"
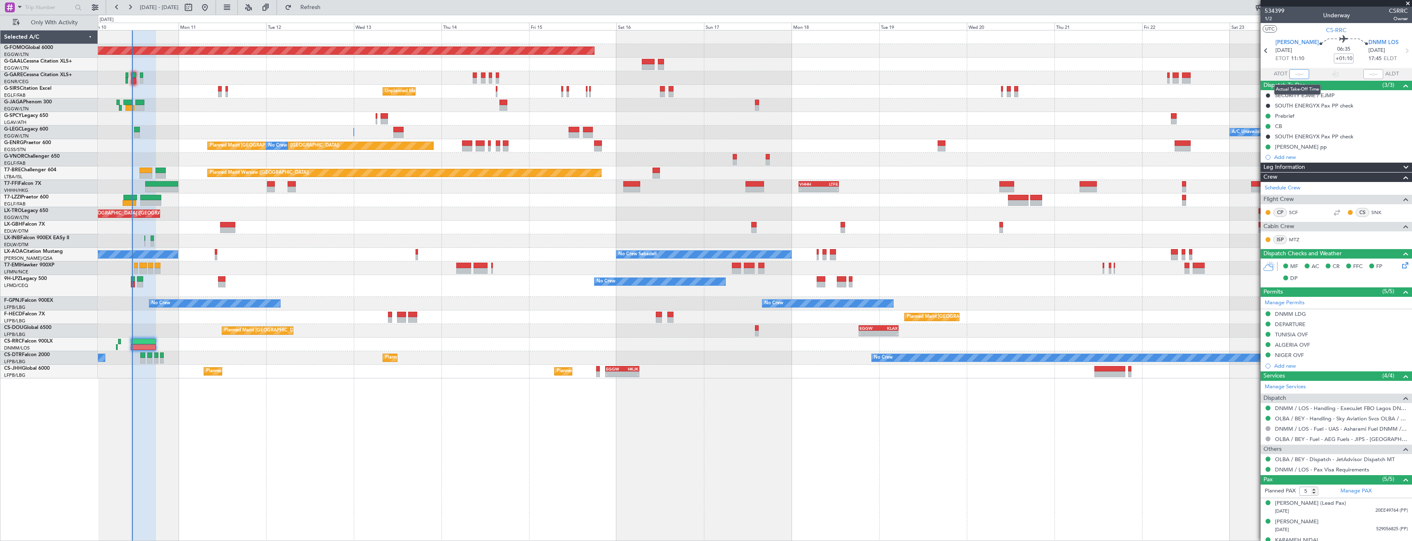
click at [628, 74] on input "text" at bounding box center [1300, 74] width 20 height 10
type input "11:15"
